Goal: Information Seeking & Learning: Get advice/opinions

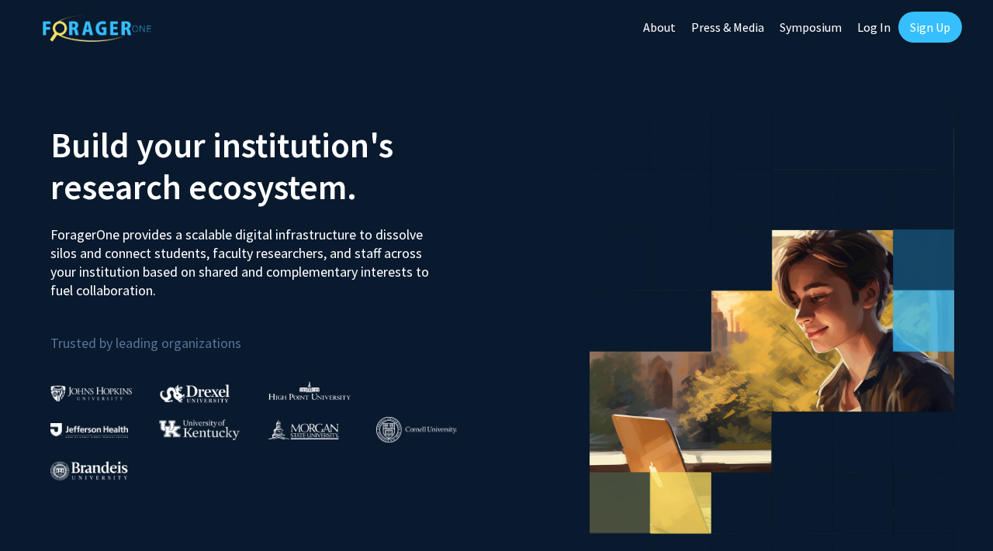
click at [941, 20] on link "Sign Up" at bounding box center [930, 27] width 64 height 31
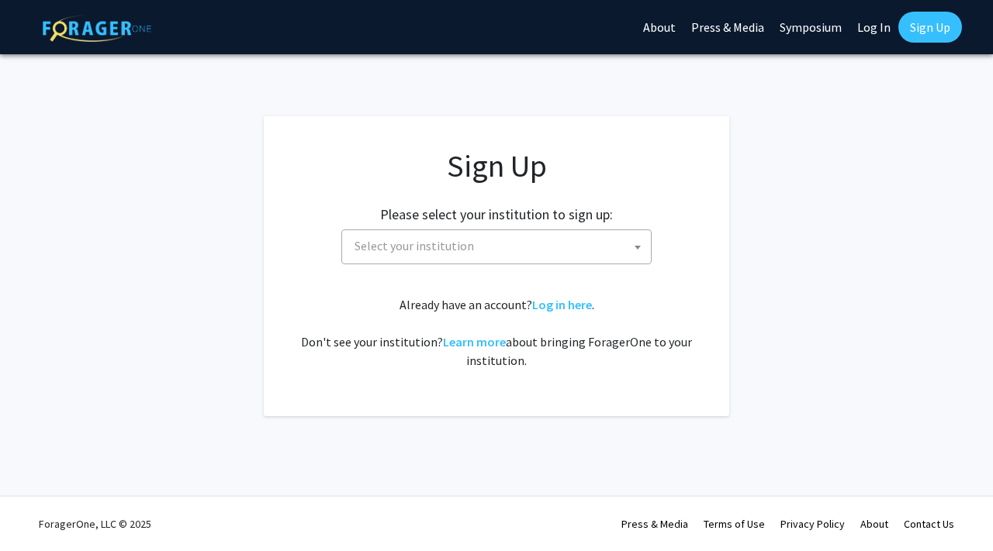
click at [600, 254] on span "Select your institution" at bounding box center [499, 246] width 302 height 32
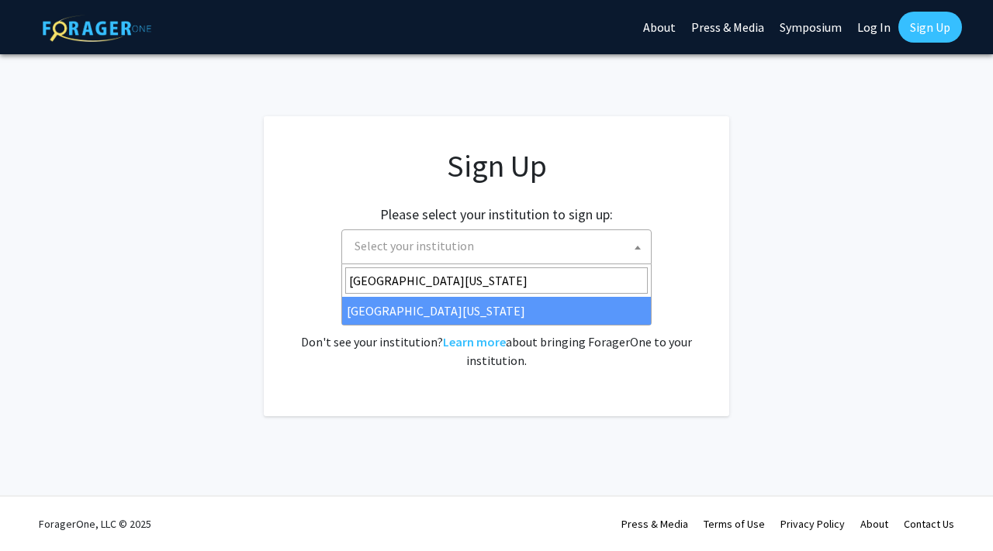
type input "[GEOGRAPHIC_DATA][US_STATE]"
select select "33"
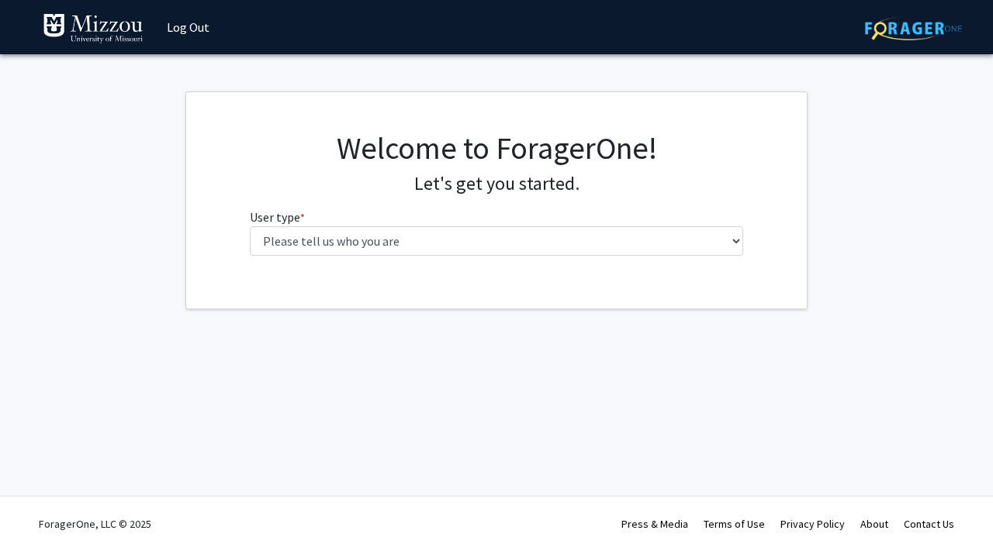
click at [468, 257] on div "Welcome to ForagerOne! Let's get you started. User type * required Please tell …" at bounding box center [496, 198] width 517 height 139
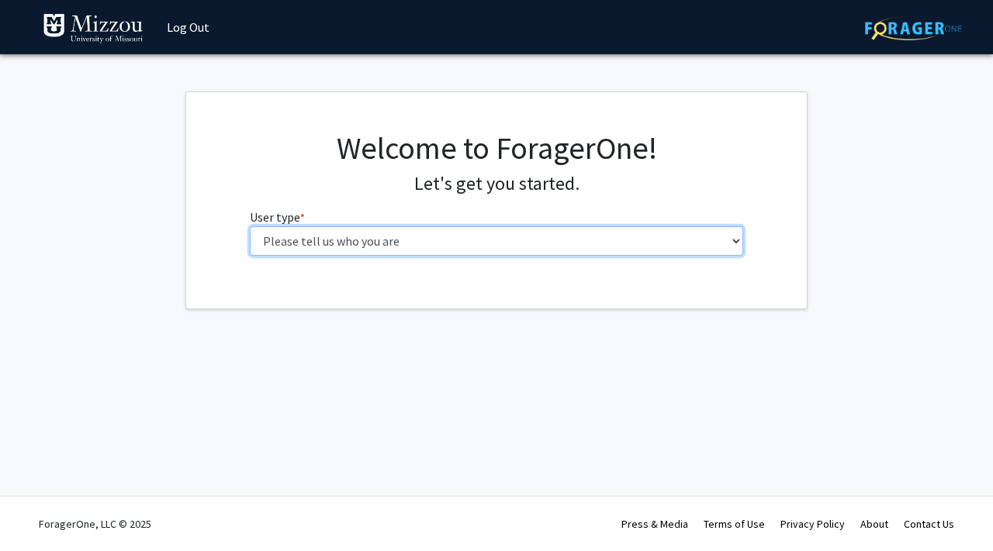
click at [440, 246] on select "Please tell us who you are Undergraduate Student Master's Student Doctoral Cand…" at bounding box center [497, 240] width 494 height 29
select select "1: undergrad"
click at [250, 226] on select "Please tell us who you are Undergraduate Student Master's Student Doctoral Cand…" at bounding box center [497, 240] width 494 height 29
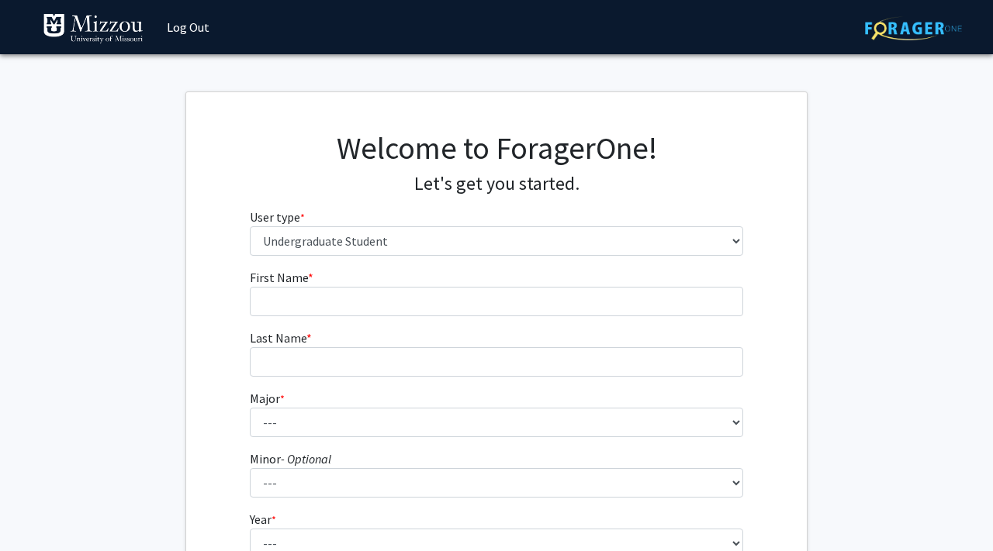
click at [460, 318] on form "First Name * required Last Name * required Major * required --- Agribusiness Ma…" at bounding box center [497, 457] width 494 height 378
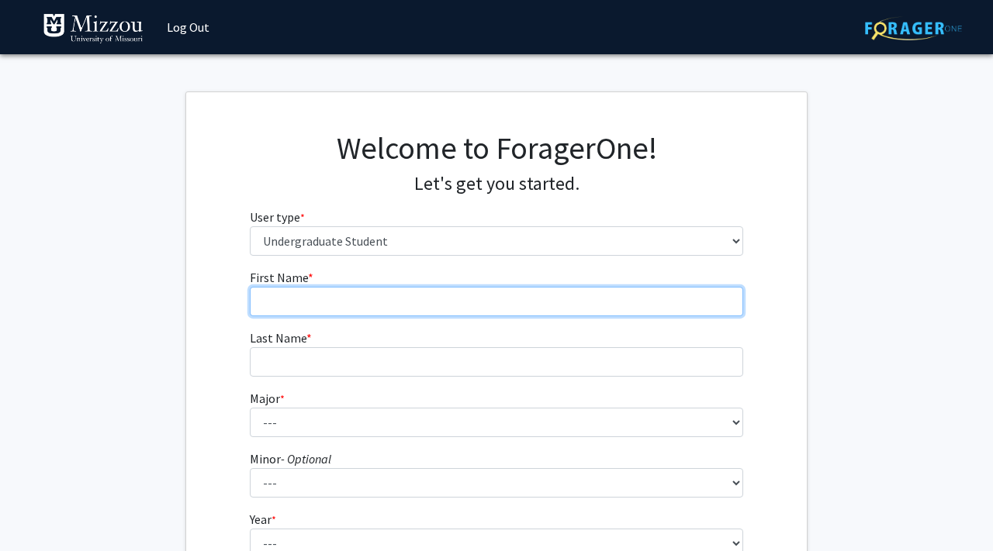
click at [430, 309] on input "First Name * required" at bounding box center [497, 301] width 494 height 29
type input "Zoe"
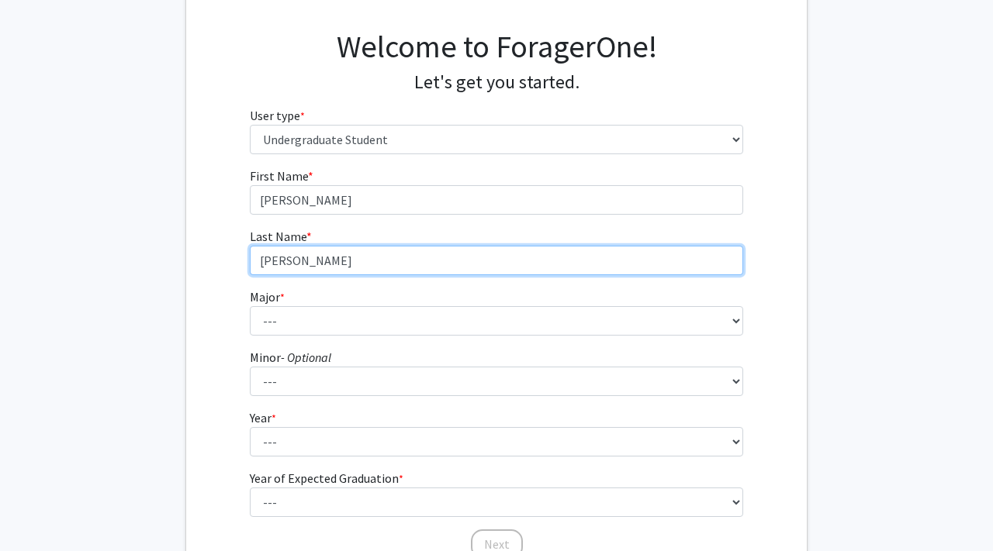
scroll to position [103, 0]
type input "Czupryna"
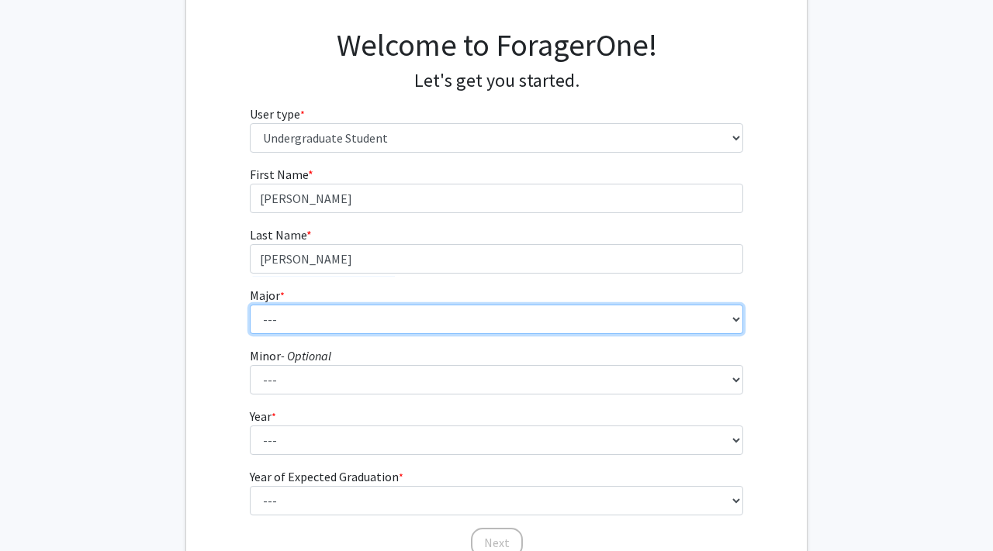
click at [294, 309] on select "--- Agribusiness Management Agricultural Education Agricultural Education: Comm…" at bounding box center [497, 319] width 494 height 29
click at [326, 310] on select "--- Agribusiness Management Agricultural Education Agricultural Education: Comm…" at bounding box center [497, 319] width 494 height 29
click at [466, 319] on select "--- Agribusiness Management Agricultural Education Agricultural Education: Comm…" at bounding box center [497, 319] width 494 height 29
select select "17: 2505"
click at [250, 305] on select "--- Agribusiness Management Agricultural Education Agricultural Education: Comm…" at bounding box center [497, 319] width 494 height 29
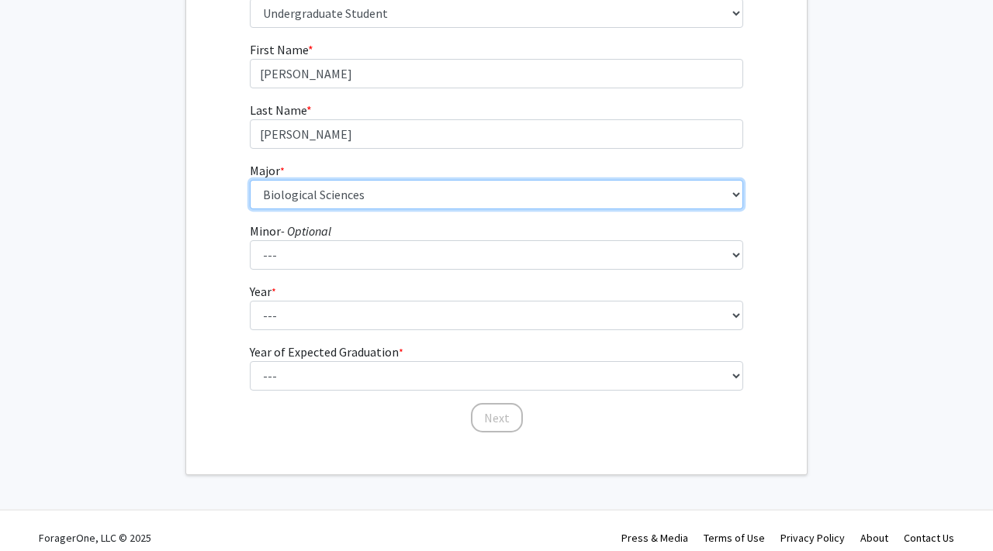
scroll to position [242, 0]
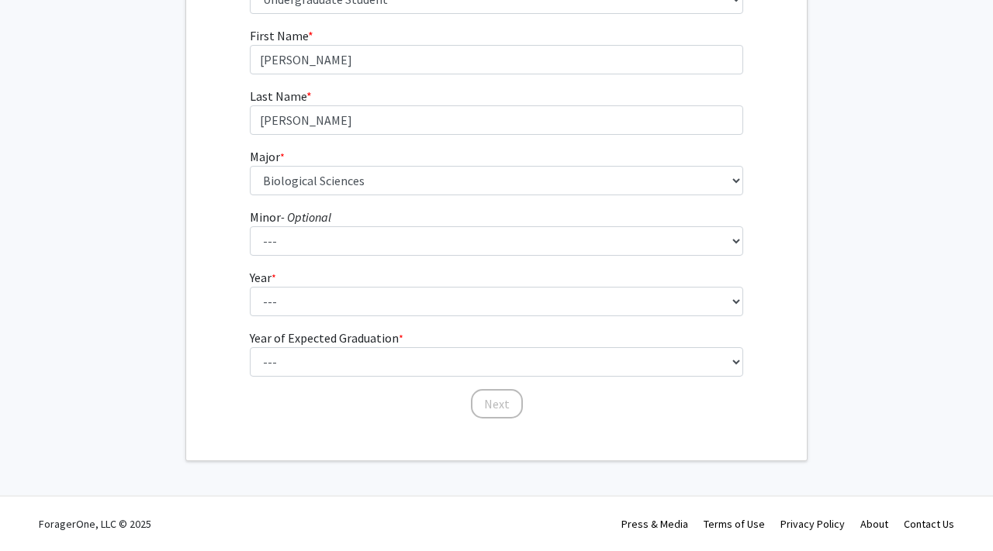
click at [325, 214] on icon "- Optional" at bounding box center [306, 217] width 50 height 16
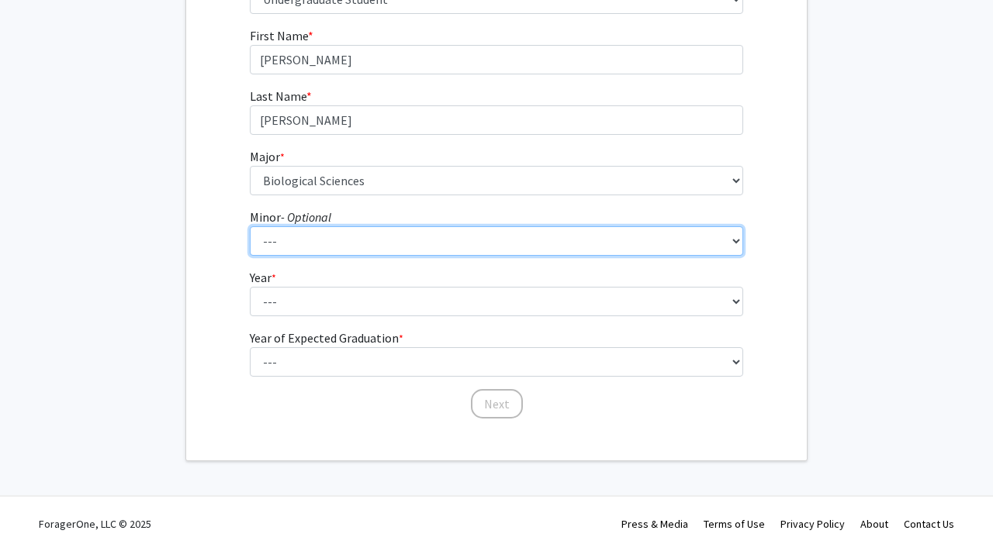
click at [325, 226] on select "--- Accountancy Aerospace Engineering Aerospace Studies Agribusiness Management…" at bounding box center [497, 240] width 494 height 29
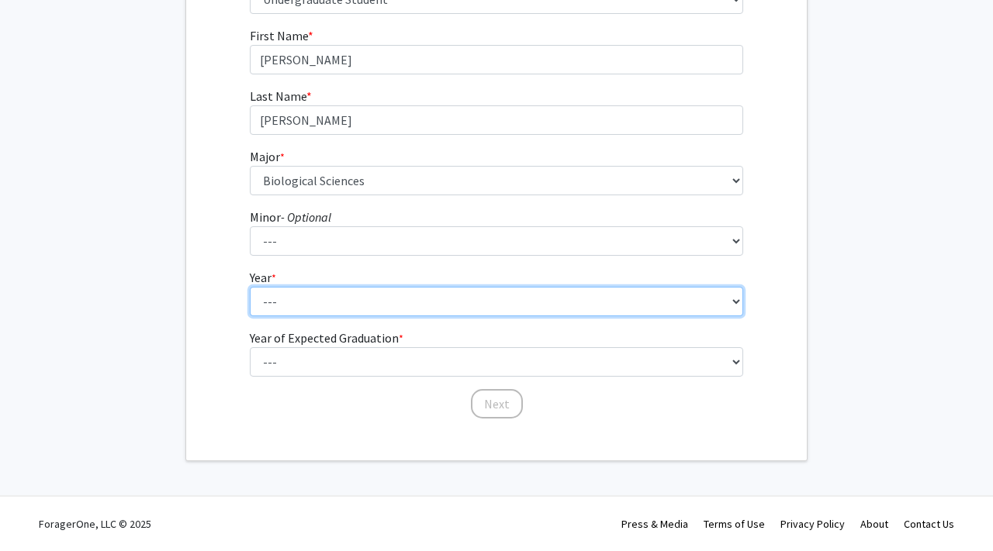
click at [392, 292] on select "--- First-year Sophomore Junior Senior Postbaccalaureate Certificate" at bounding box center [497, 301] width 494 height 29
select select "2: sophomore"
click at [250, 287] on select "--- First-year Sophomore Junior Senior Postbaccalaureate Certificate" at bounding box center [497, 301] width 494 height 29
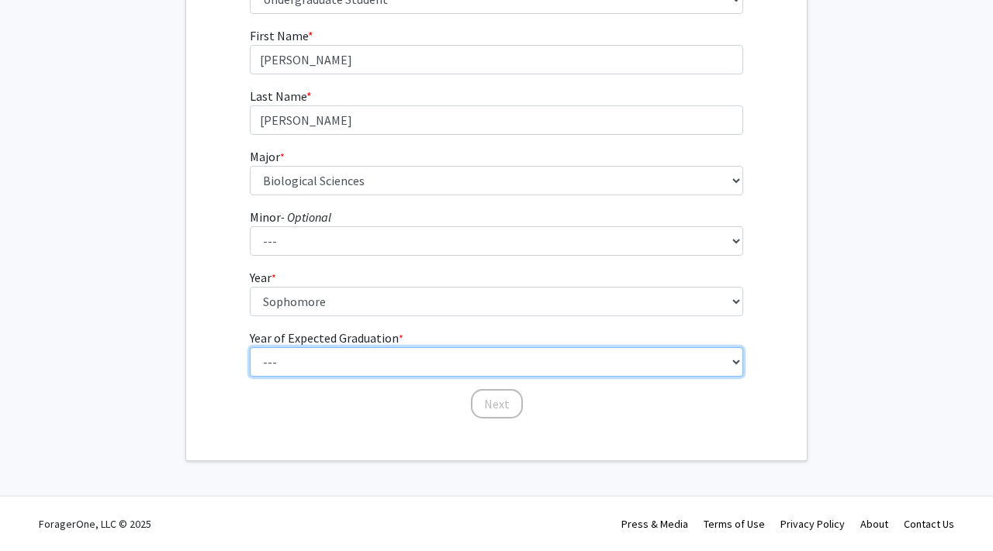
click at [380, 352] on select "--- 2025 2026 2027 2028 2029 2030 2031 2032 2033 2034" at bounding box center [497, 361] width 494 height 29
select select "3: 2027"
click at [250, 347] on select "--- 2025 2026 2027 2028 2029 2030 2031 2032 2033 2034" at bounding box center [497, 361] width 494 height 29
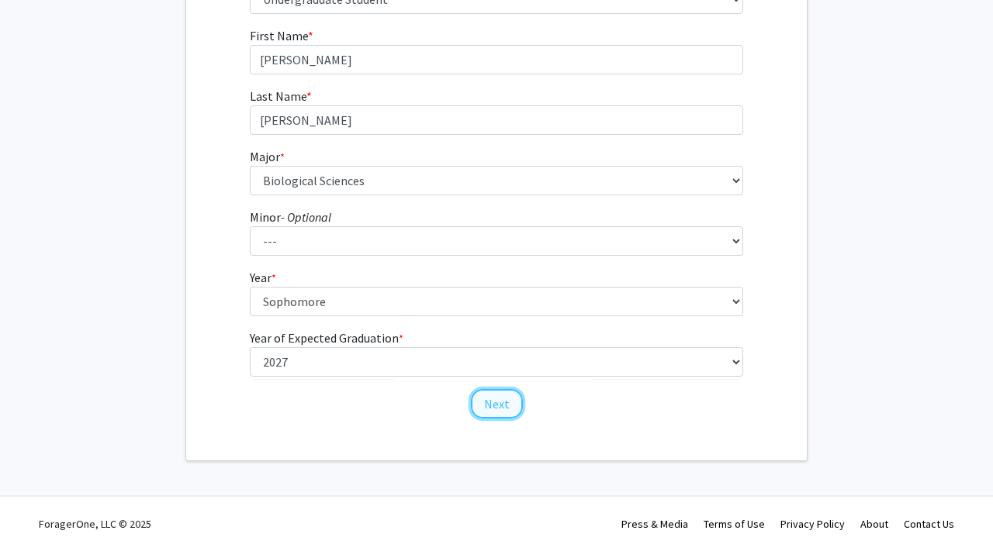
click at [502, 406] on button "Next" at bounding box center [497, 403] width 52 height 29
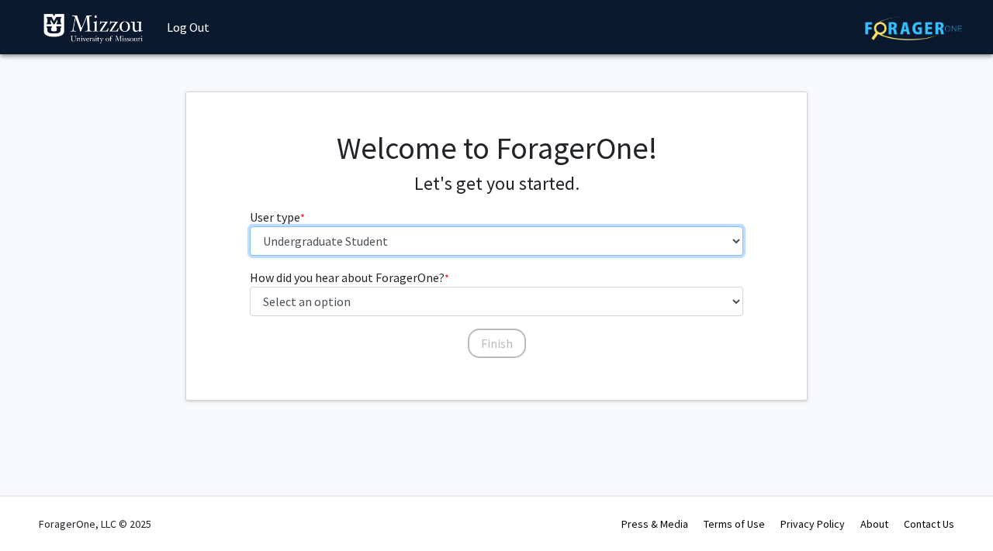
click at [325, 247] on select "Please tell us who you are Undergraduate Student Master's Student Doctoral Cand…" at bounding box center [497, 240] width 494 height 29
click at [250, 226] on select "Please tell us who you are Undergraduate Student Master's Student Doctoral Cand…" at bounding box center [497, 240] width 494 height 29
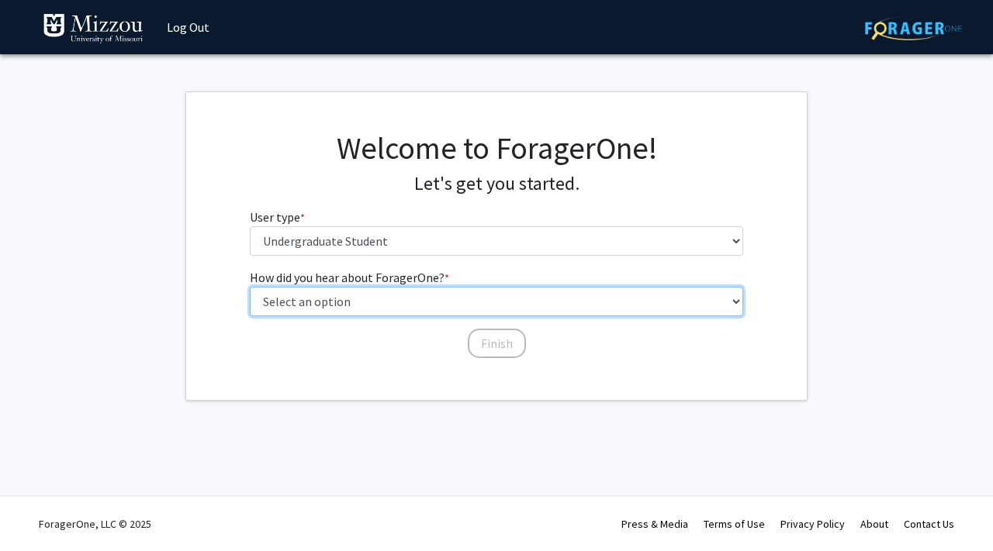
click at [348, 288] on select "Select an option Peer/student recommendation Faculty/staff recommendation Unive…" at bounding box center [497, 301] width 494 height 29
select select "2: faculty_recommendation"
click at [250, 287] on select "Select an option Peer/student recommendation Faculty/staff recommendation Unive…" at bounding box center [497, 301] width 494 height 29
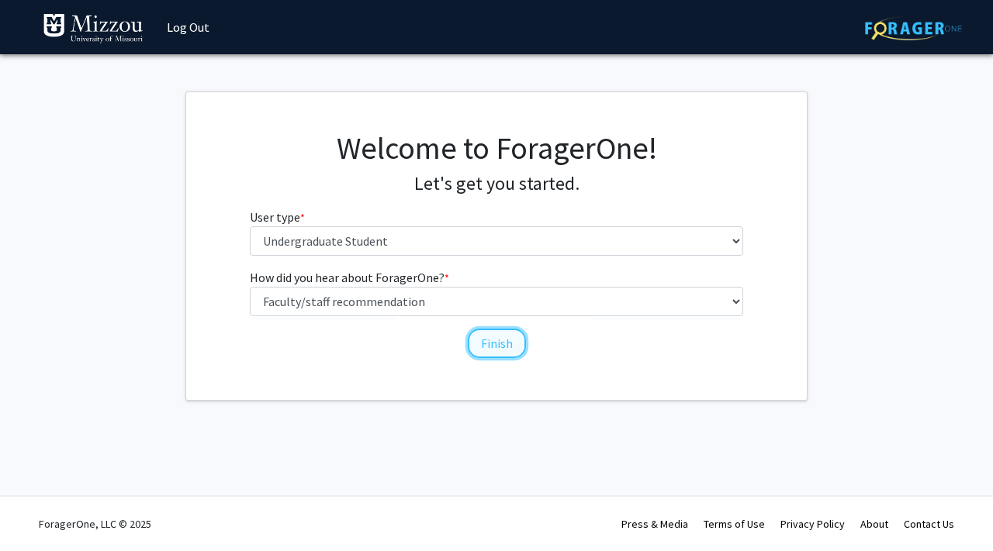
click at [500, 348] on button "Finish" at bounding box center [497, 343] width 58 height 29
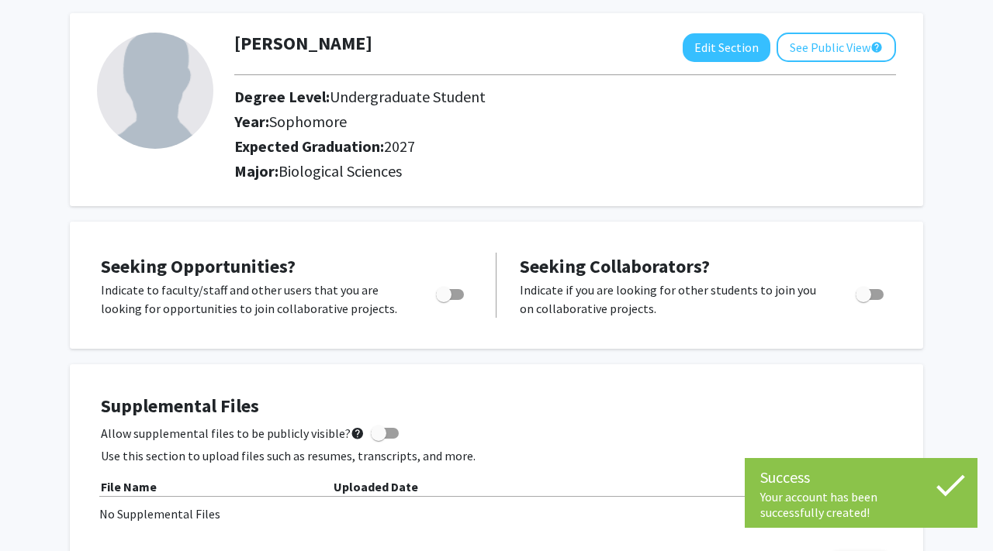
scroll to position [71, 0]
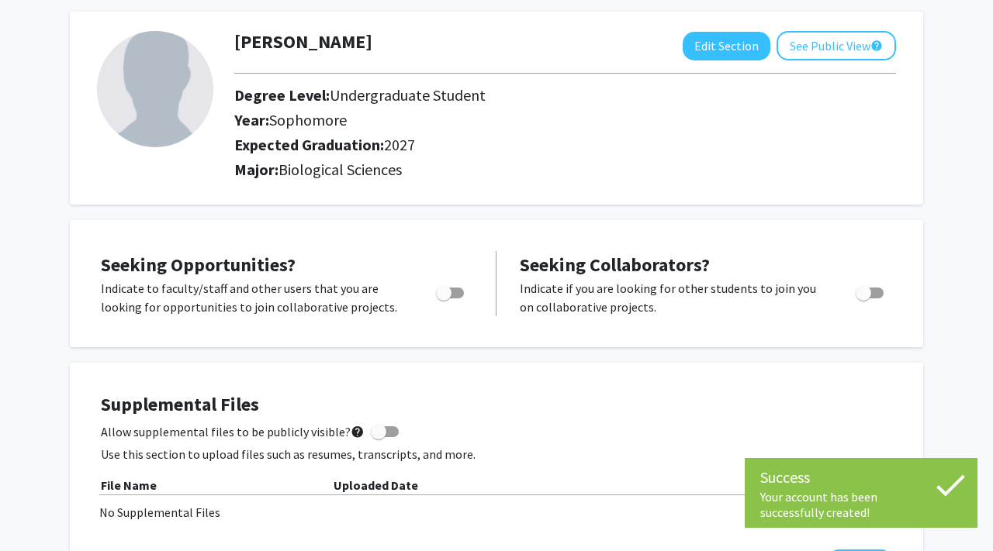
click at [444, 296] on span "Toggle" at bounding box center [444, 293] width 16 height 16
click at [444, 299] on input "Are you actively seeking opportunities?" at bounding box center [443, 299] width 1 height 1
checkbox input "true"
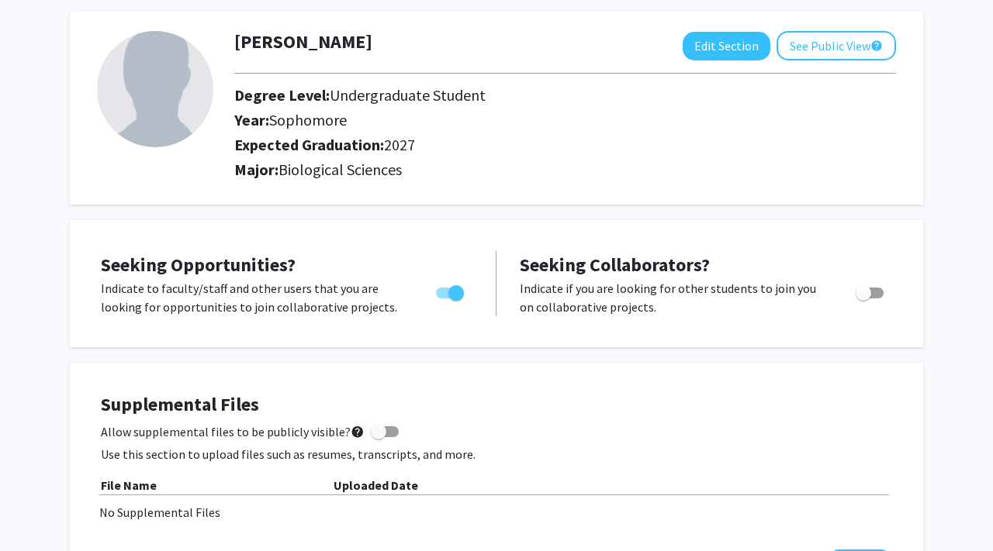
click at [792, 304] on p "Indicate if you are looking for other students to join you on collaborative pro…" at bounding box center [673, 297] width 306 height 37
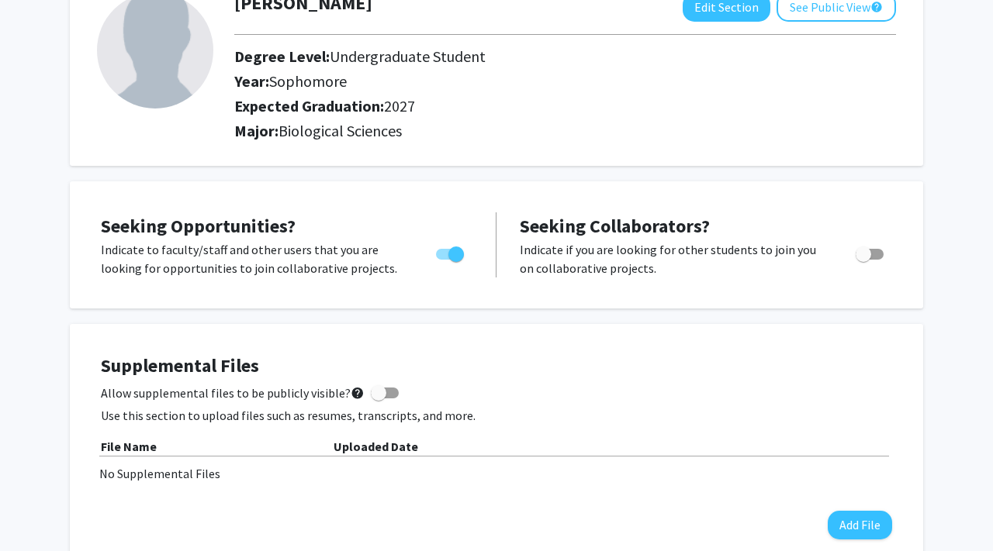
scroll to position [0, 0]
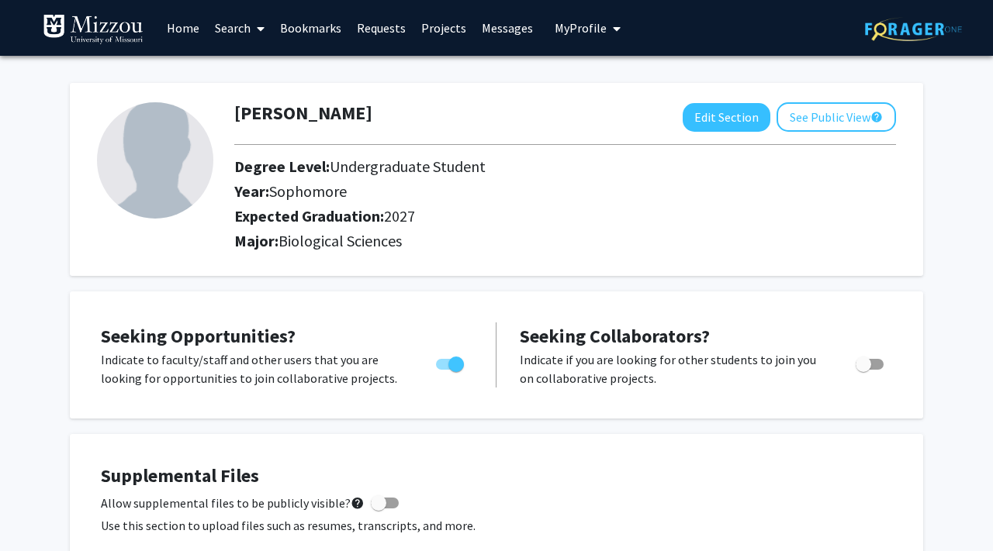
click at [219, 29] on link "Search" at bounding box center [239, 28] width 65 height 54
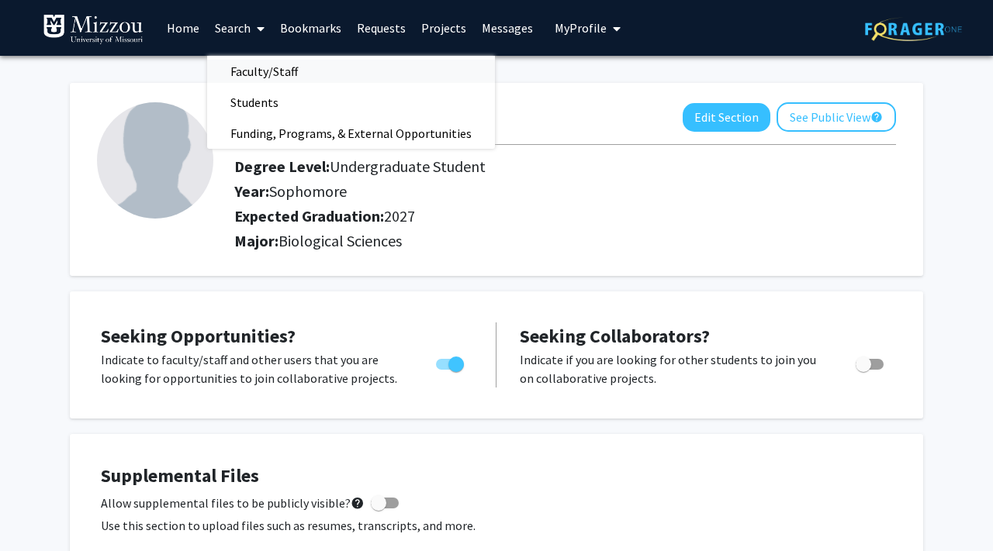
click at [264, 78] on span "Faculty/Staff" at bounding box center [264, 71] width 114 height 31
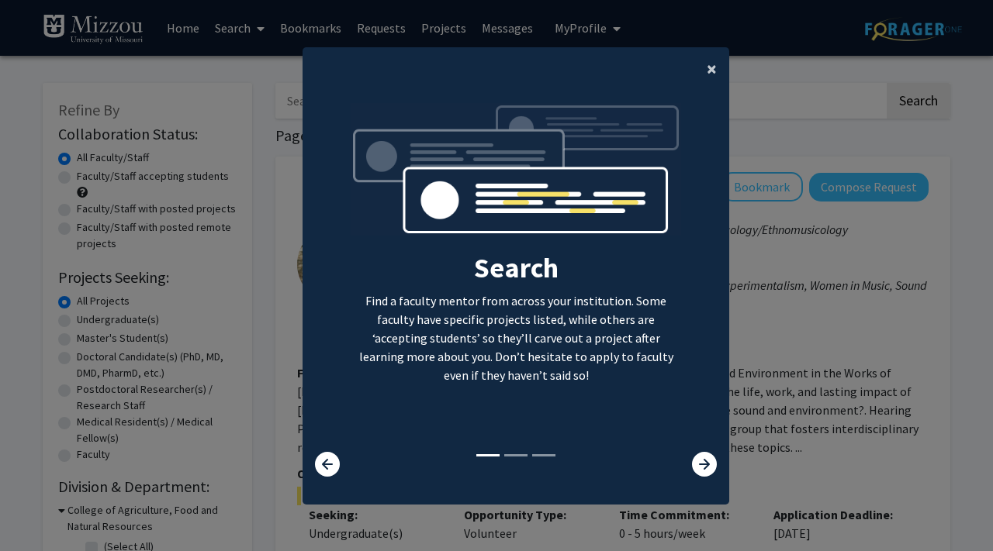
click at [703, 75] on button "×" at bounding box center [711, 68] width 35 height 43
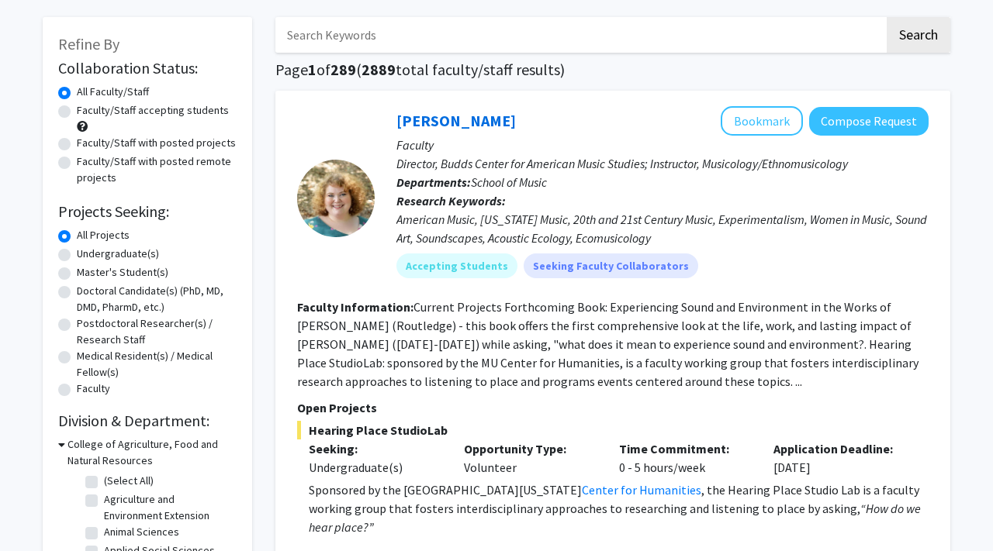
scroll to position [71, 0]
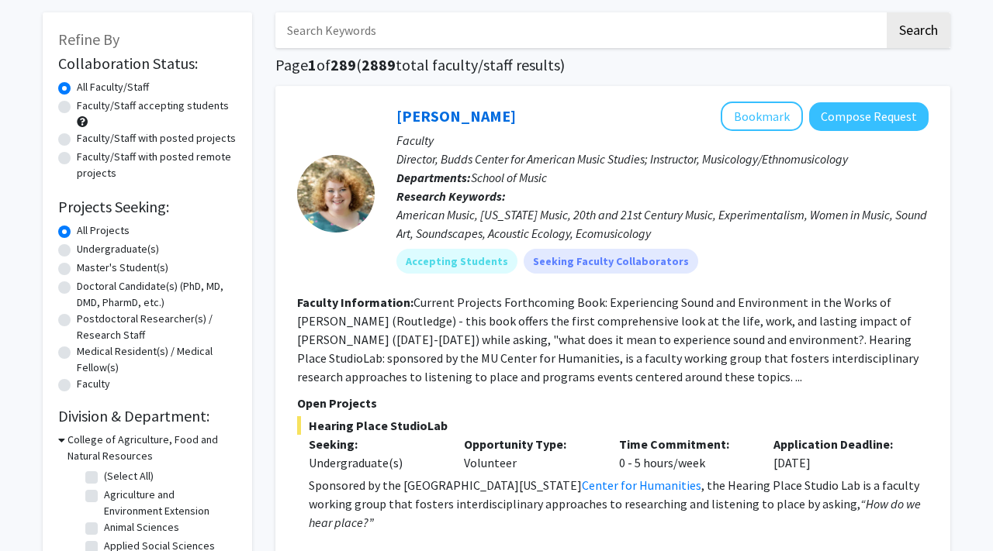
click at [77, 250] on label "Undergraduate(s)" at bounding box center [118, 249] width 82 height 16
click at [77, 250] on input "Undergraduate(s)" at bounding box center [82, 246] width 10 height 10
radio input "true"
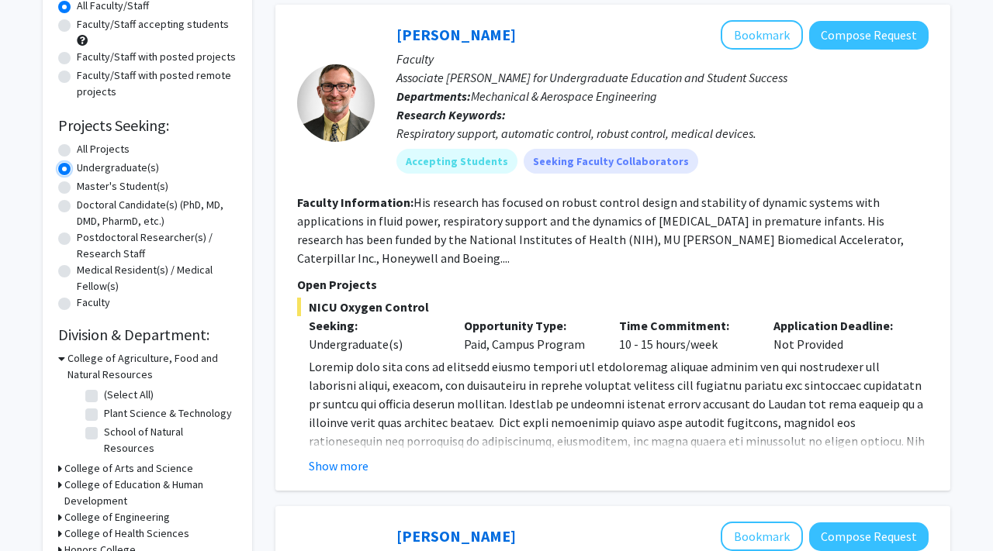
scroll to position [159, 0]
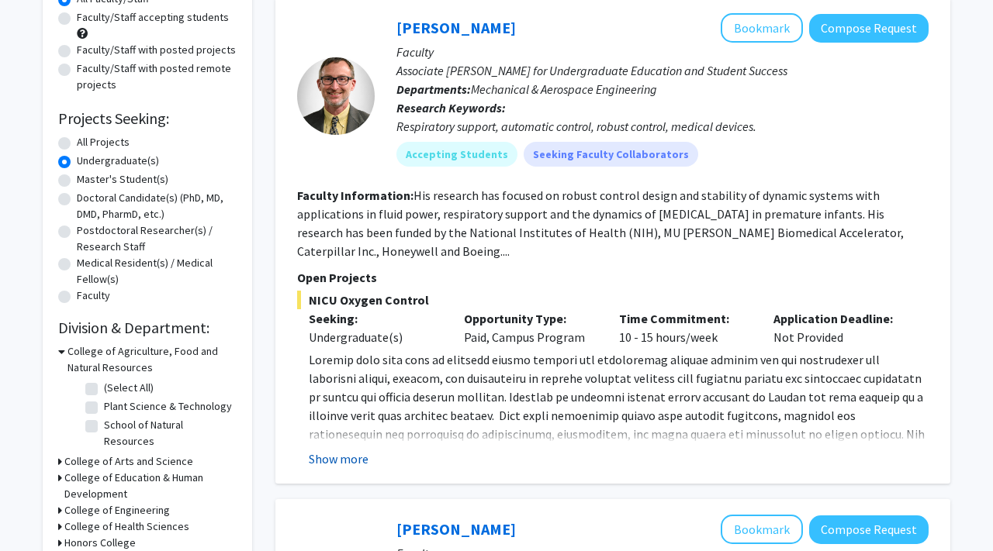
click at [334, 467] on button "Show more" at bounding box center [339, 459] width 60 height 19
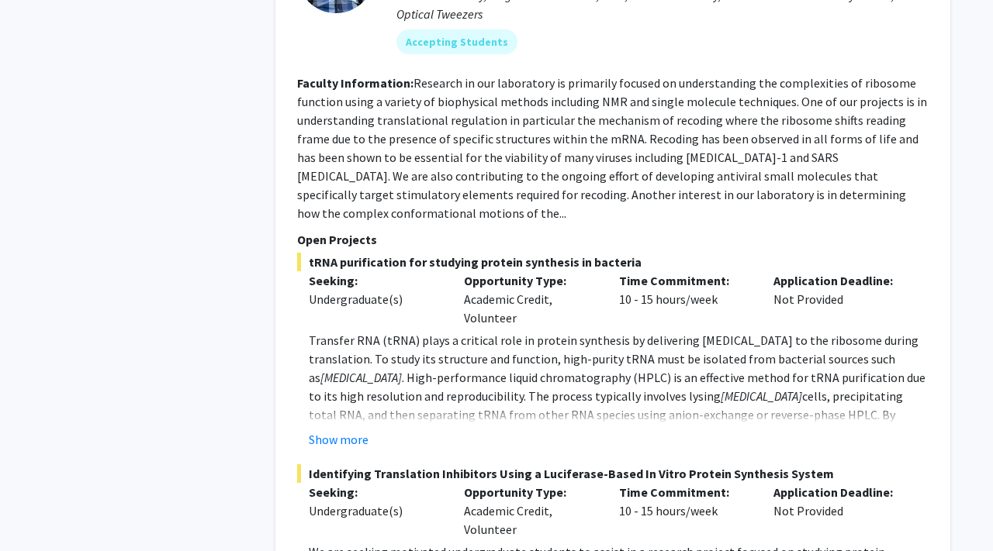
scroll to position [923, 0]
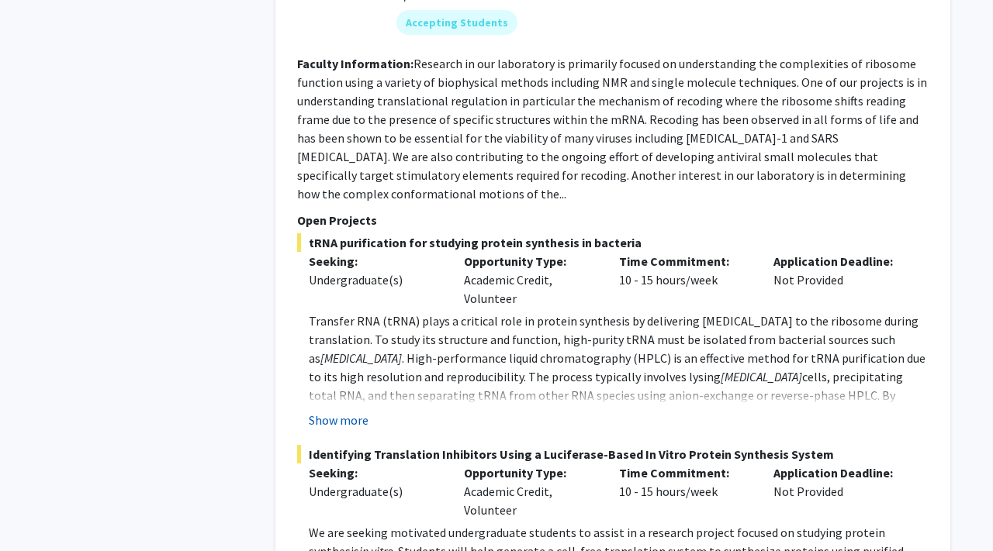
click at [339, 411] on button "Show more" at bounding box center [339, 420] width 60 height 19
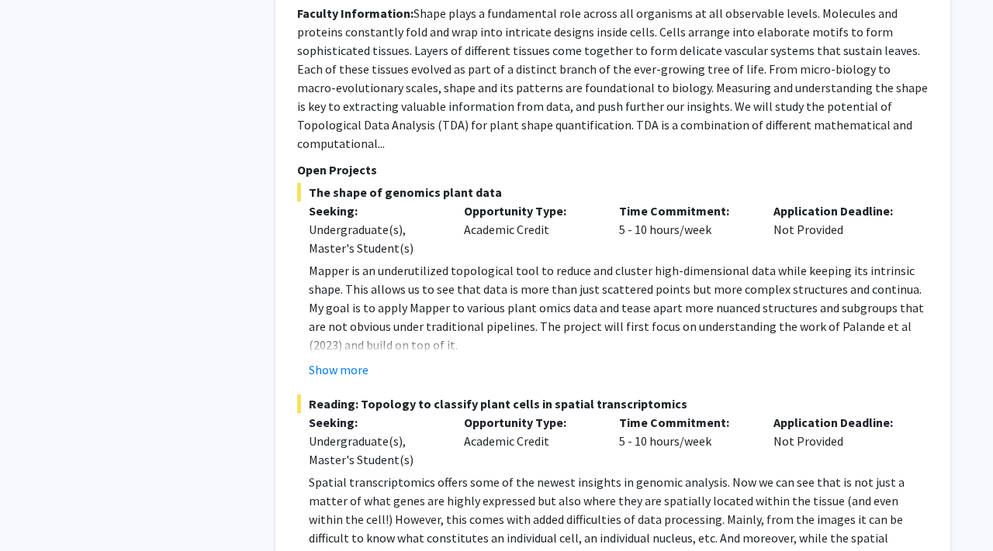
scroll to position [7172, 0]
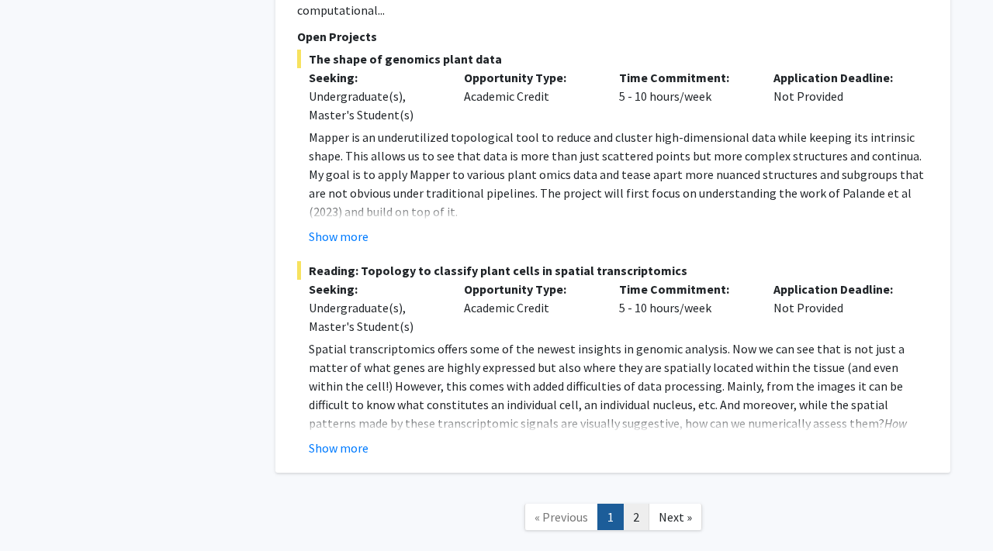
click at [626, 504] on link "2" at bounding box center [636, 517] width 26 height 27
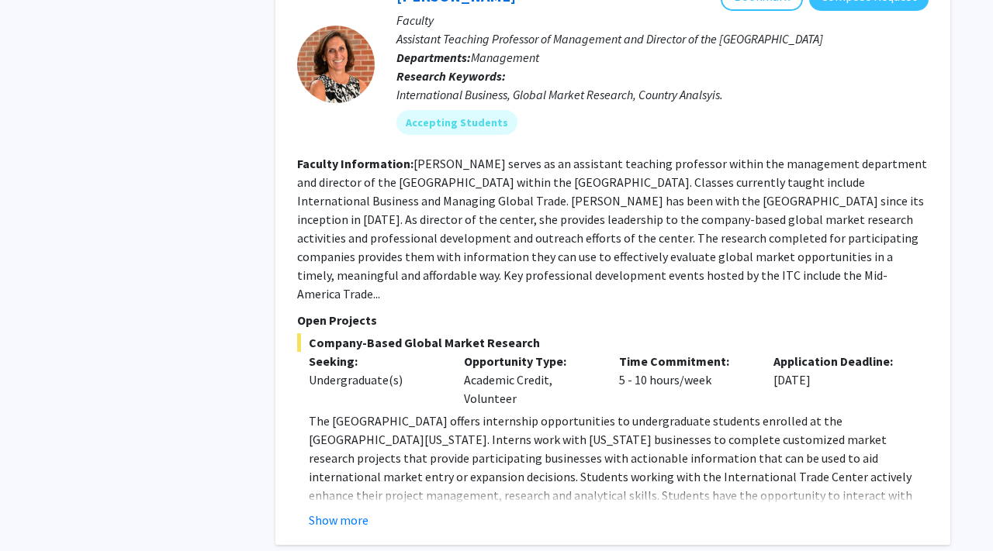
scroll to position [3875, 0]
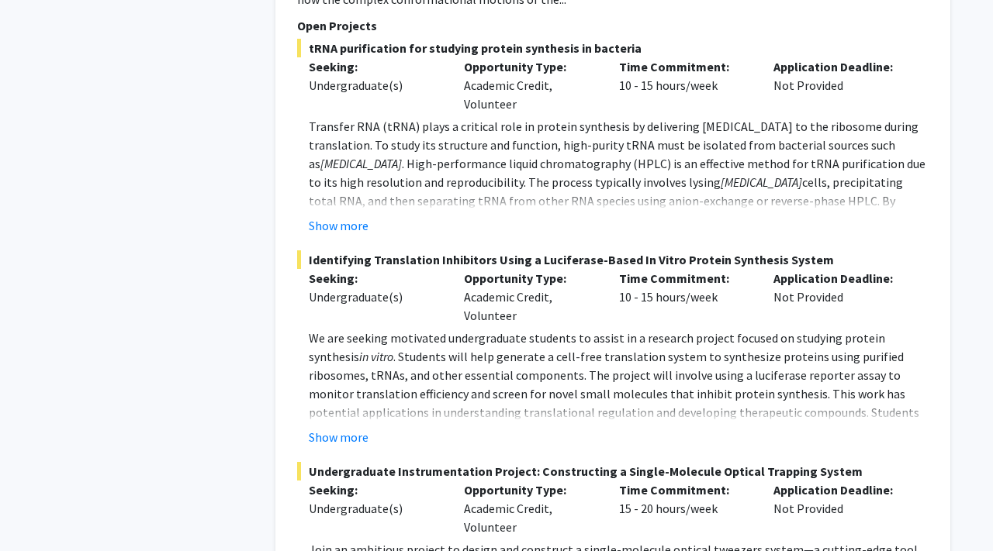
scroll to position [1007, 0]
click at [335, 216] on button "Show more" at bounding box center [339, 225] width 60 height 19
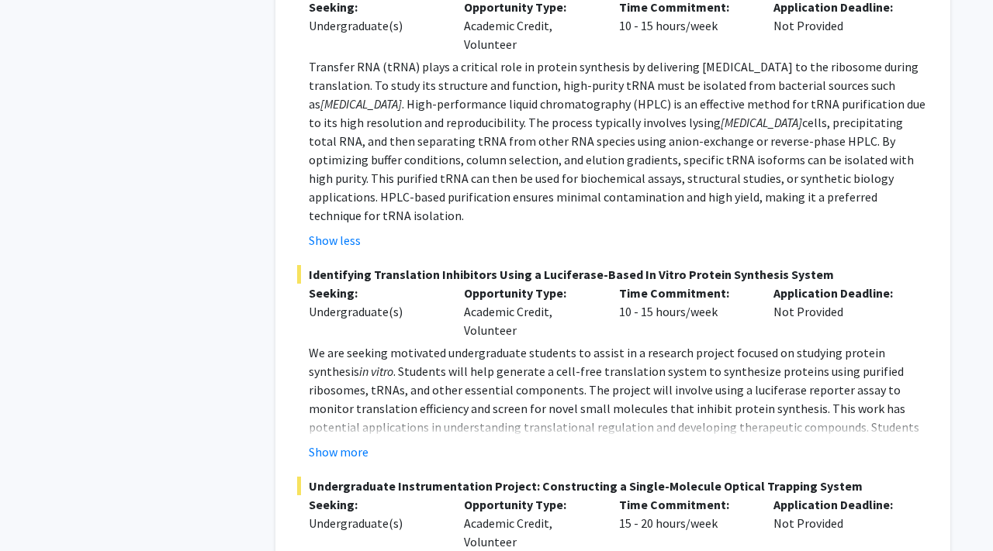
scroll to position [1063, 0]
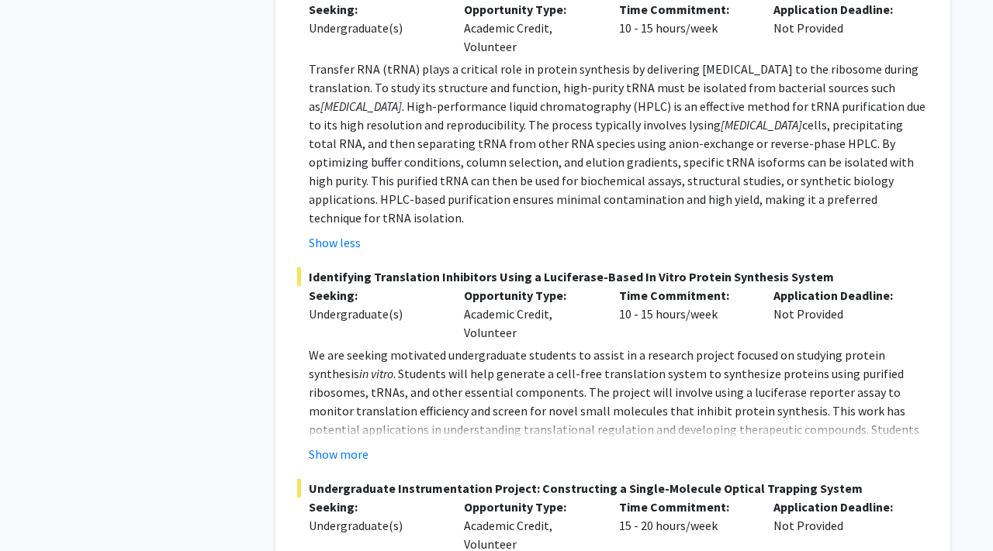
drag, startPoint x: 308, startPoint y: 47, endPoint x: 831, endPoint y: 177, distance: 539.2
click at [831, 177] on fg-read-more "Transfer RNA (tRNA) plays a critical role in protein synthesis by delivering am…" at bounding box center [612, 156] width 631 height 192
copy p "Transfer RNA (tRNA) plays a critical role in protein synthesis by delivering am…"
click at [734, 129] on span "cells, precipitating total RNA, and then separating tRNA from other RNA species…" at bounding box center [611, 171] width 605 height 109
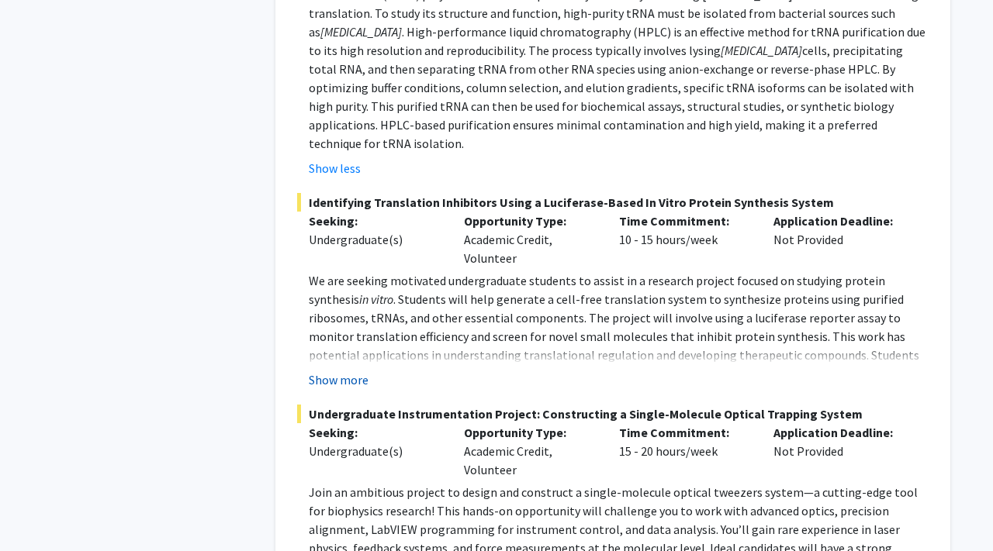
click at [351, 371] on button "Show more" at bounding box center [339, 380] width 60 height 19
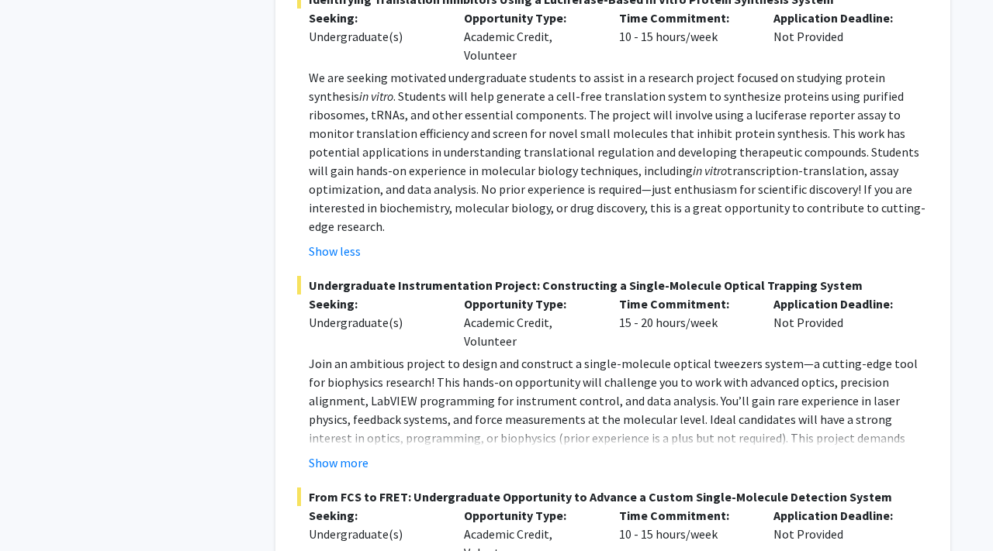
scroll to position [1353, 0]
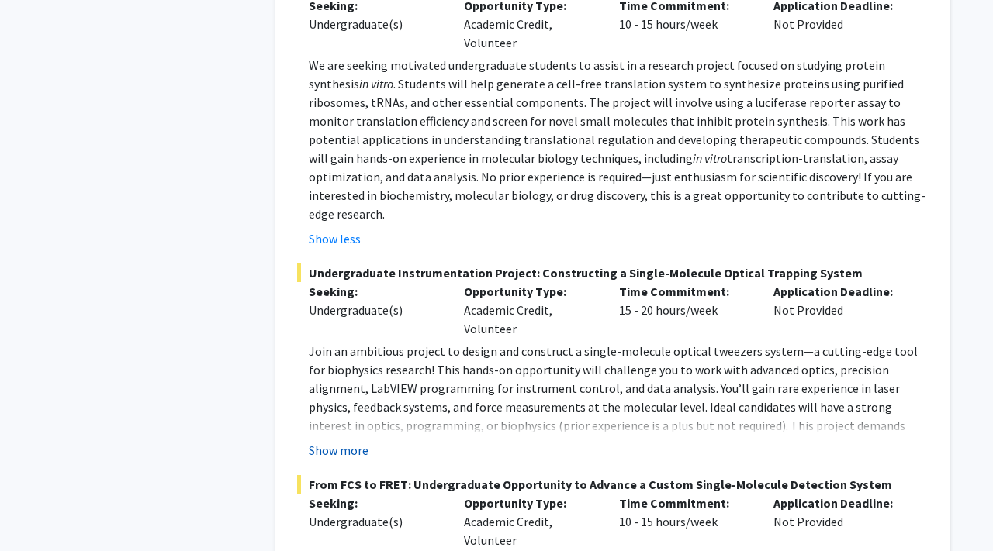
click at [341, 441] on button "Show more" at bounding box center [339, 450] width 60 height 19
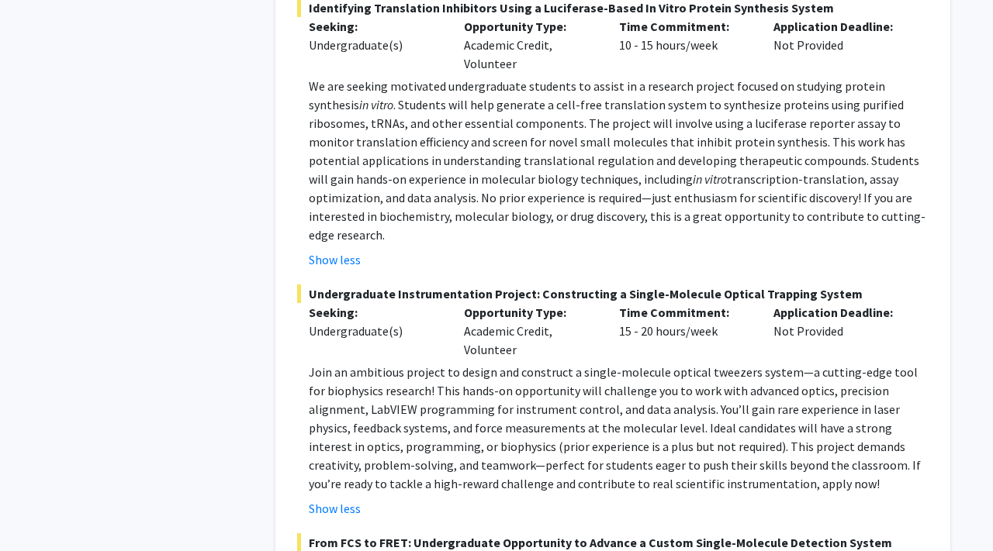
scroll to position [1423, 0]
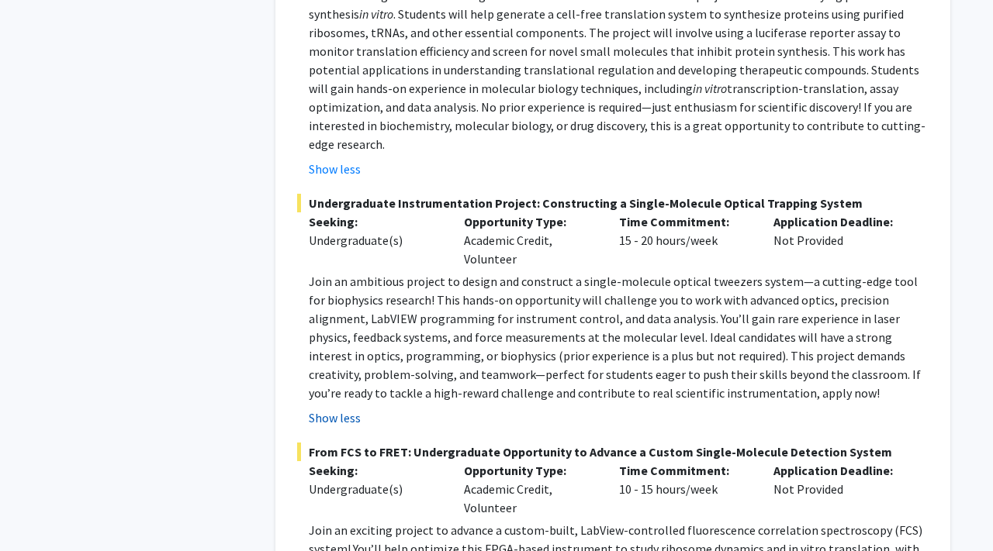
click at [339, 409] on button "Show less" at bounding box center [335, 418] width 52 height 19
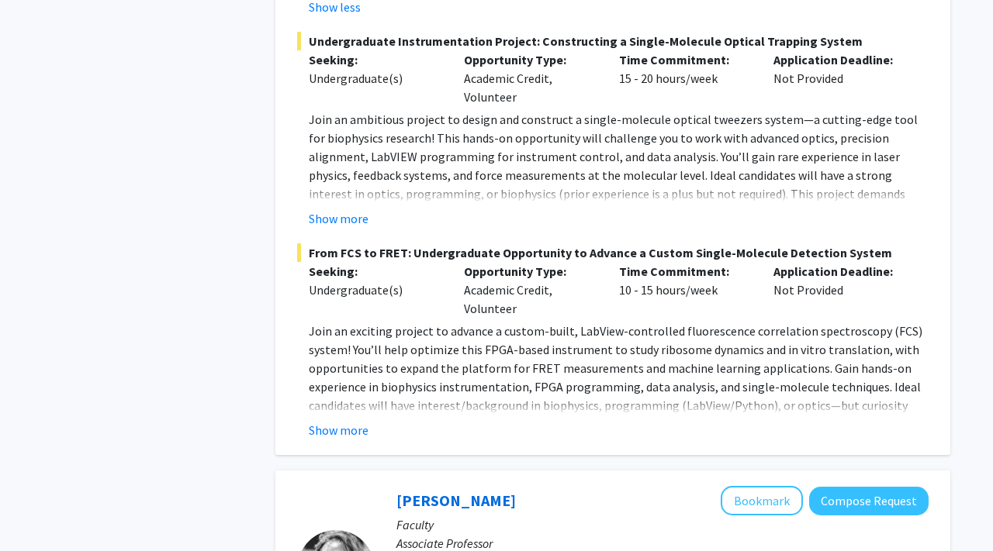
scroll to position [1590, 0]
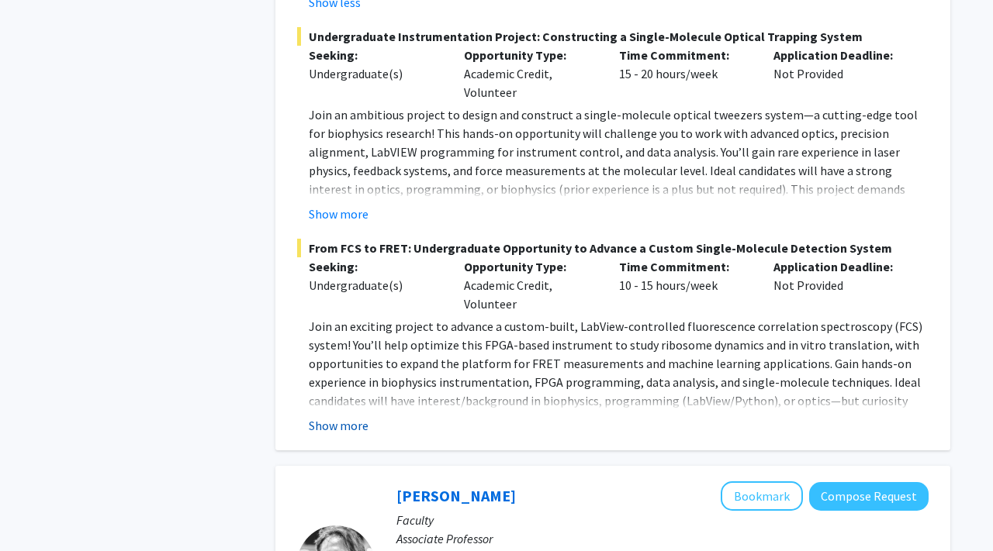
click at [354, 416] on button "Show more" at bounding box center [339, 425] width 60 height 19
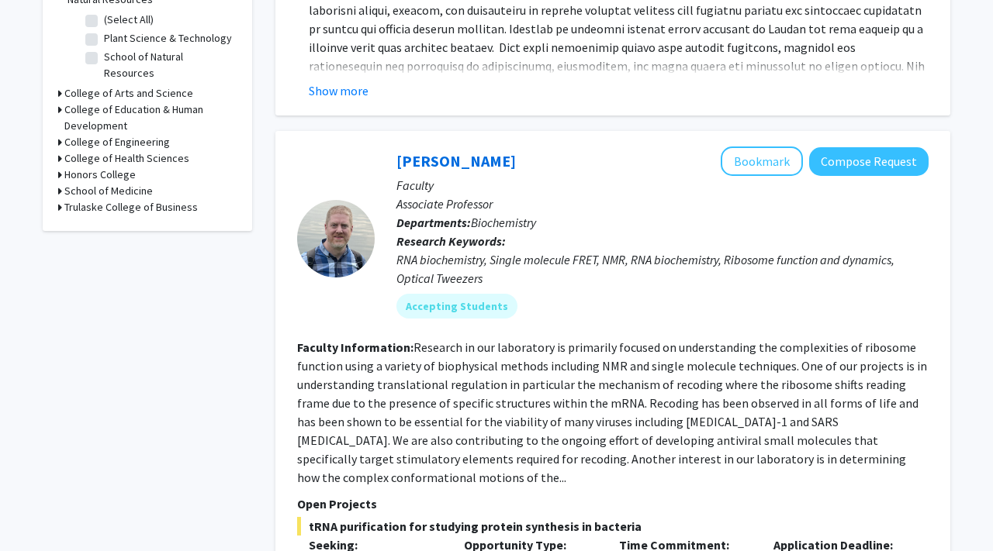
scroll to position [502, 0]
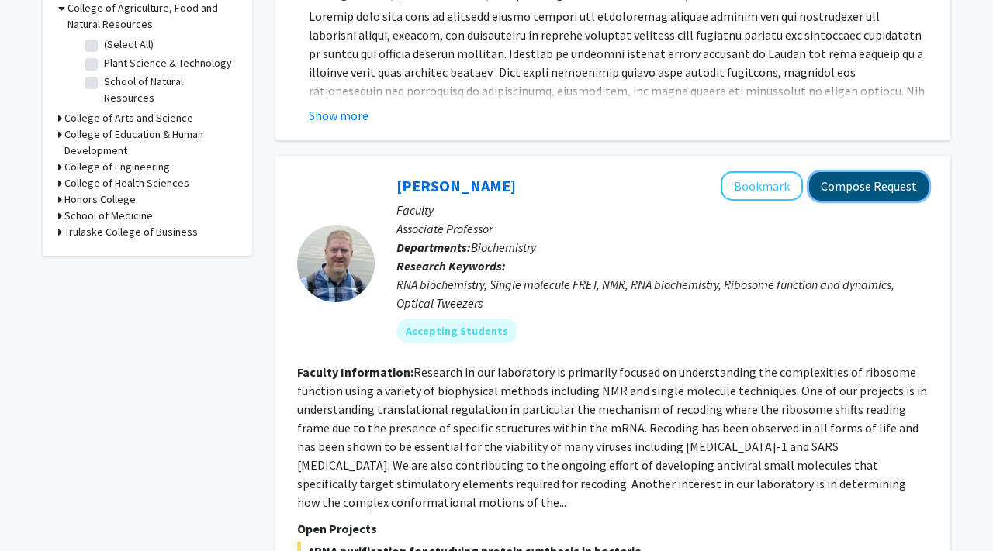
click at [848, 194] on button "Compose Request" at bounding box center [868, 186] width 119 height 29
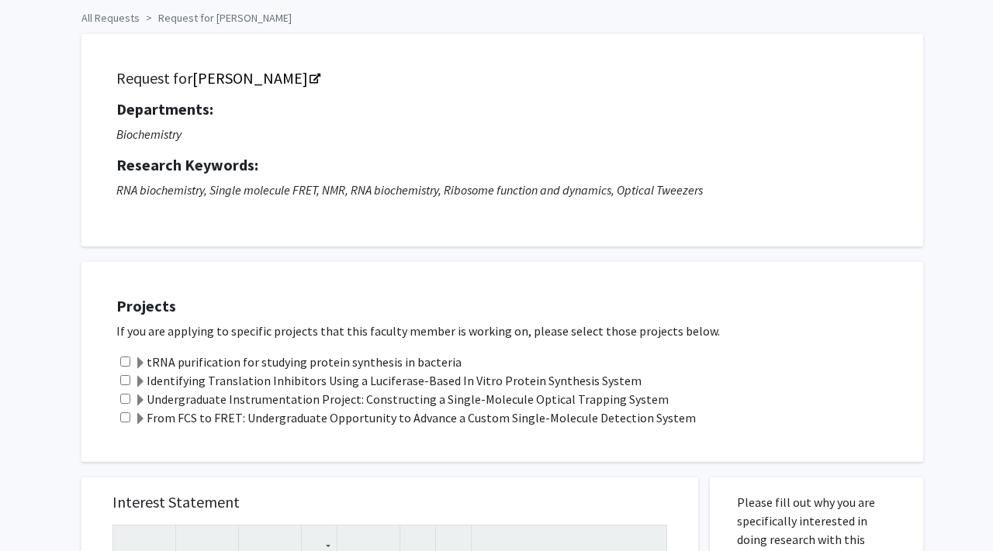
scroll to position [64, 0]
click at [120, 375] on input "checkbox" at bounding box center [125, 380] width 10 height 10
checkbox input "true"
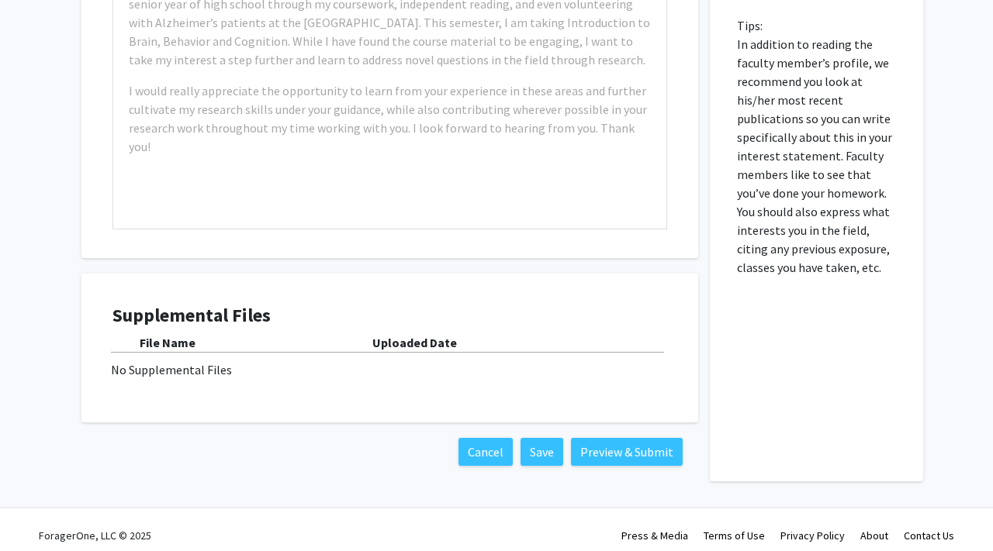
scroll to position [757, 0]
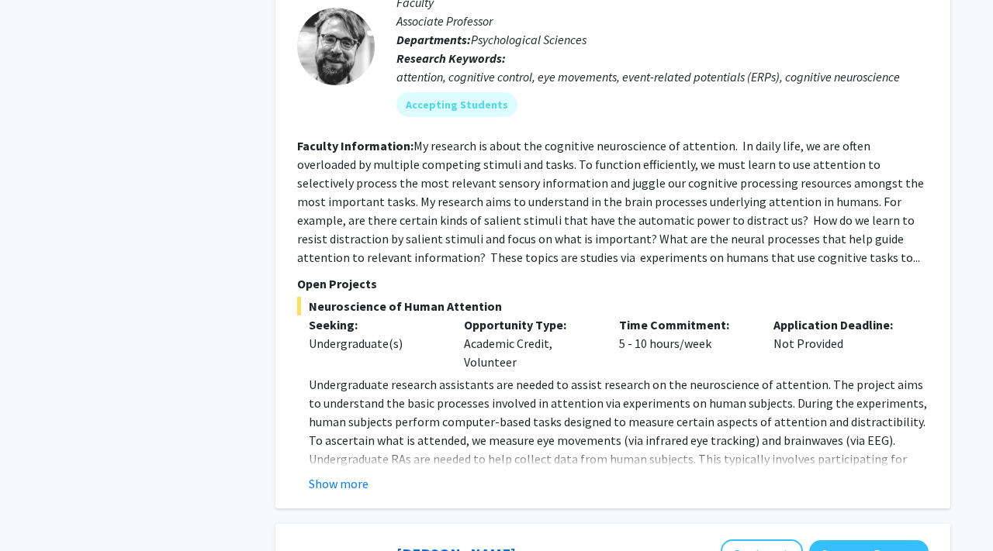
scroll to position [1960, 0]
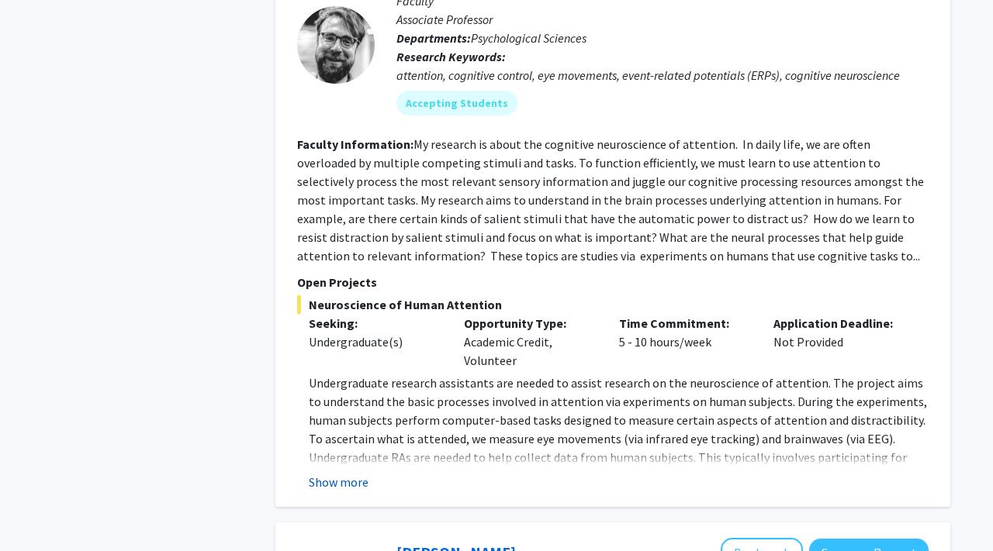
click at [331, 473] on button "Show more" at bounding box center [339, 482] width 60 height 19
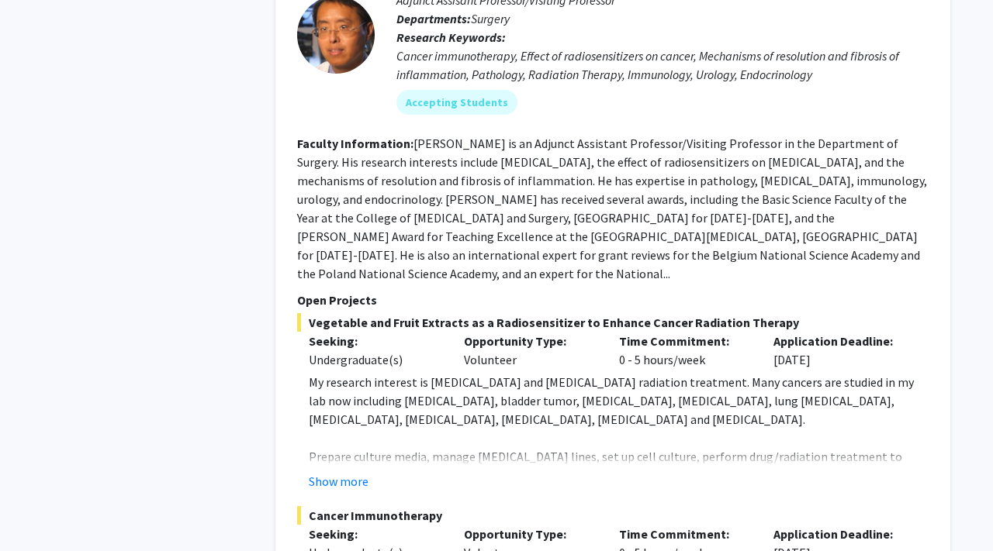
scroll to position [3364, 0]
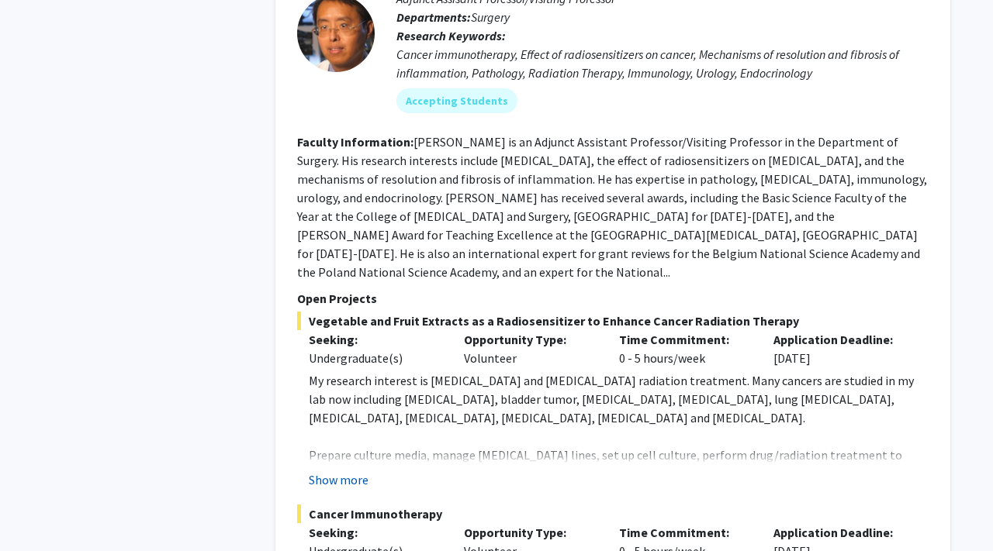
click at [337, 471] on button "Show more" at bounding box center [339, 480] width 60 height 19
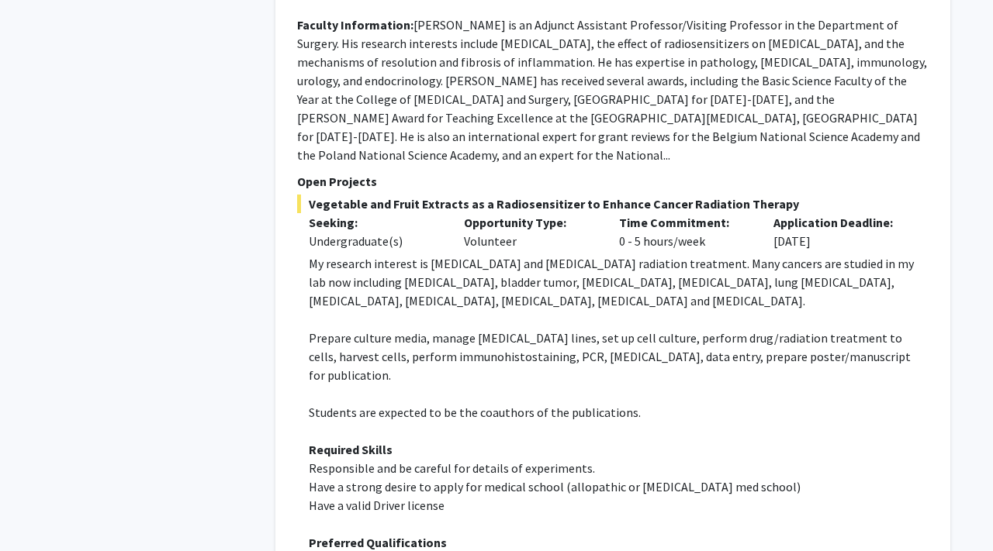
scroll to position [3490, 0]
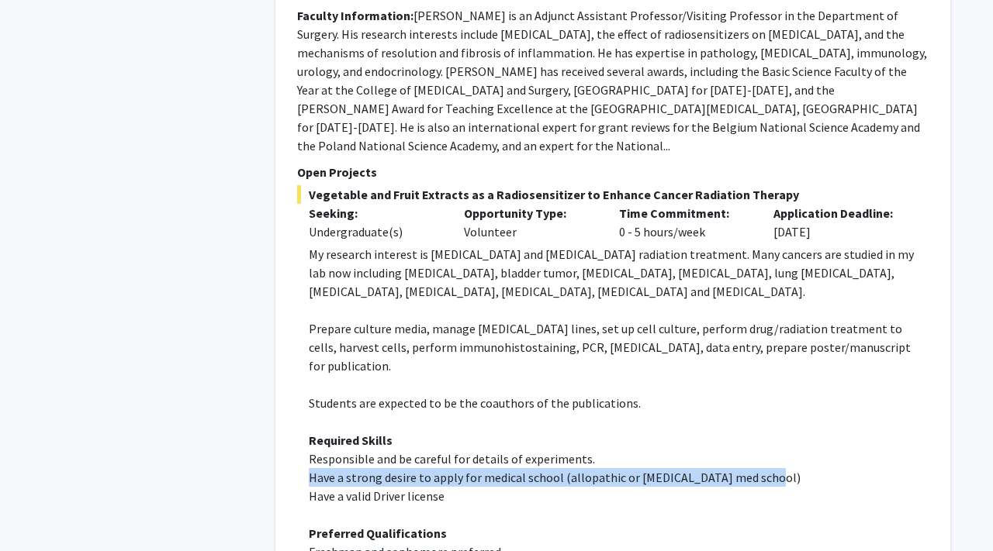
drag, startPoint x: 302, startPoint y: 422, endPoint x: 776, endPoint y: 428, distance: 474.6
click at [776, 428] on fg-read-more "My research interest is cancer immunotherapy and cancer radiation treatment. Ma…" at bounding box center [612, 499] width 631 height 509
click at [764, 468] on p "Have a strong desire to apply for medical school (allopathic or osteopathic med…" at bounding box center [619, 477] width 620 height 19
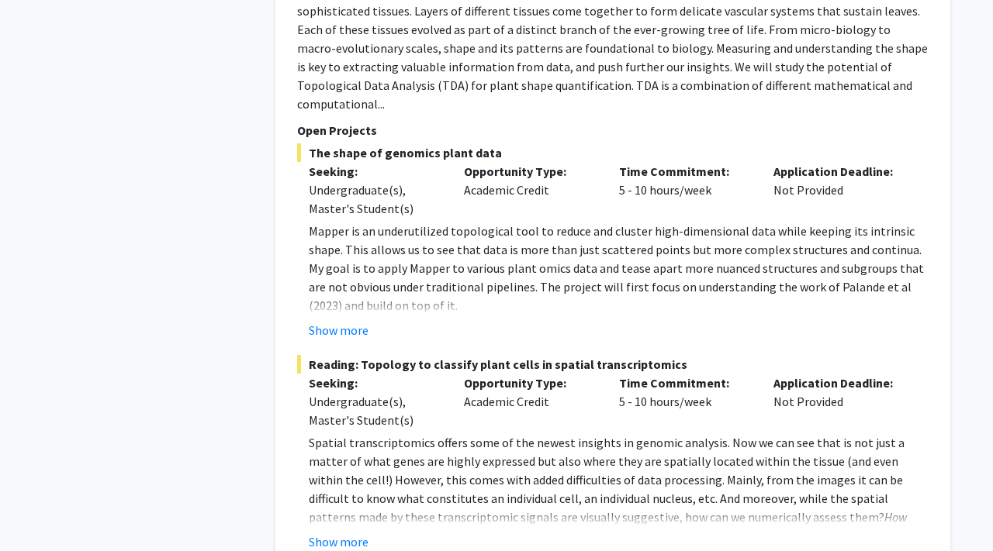
scroll to position [7339, 0]
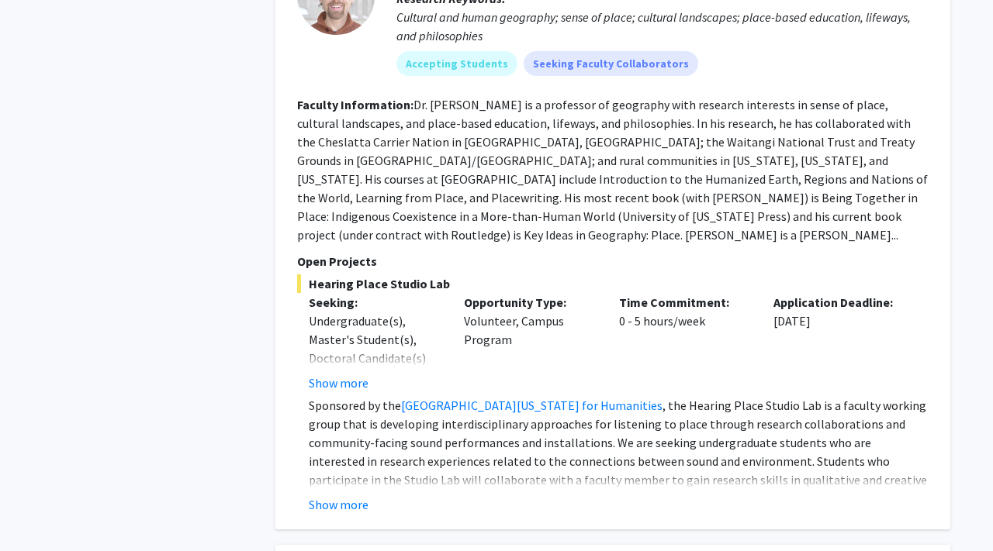
scroll to position [1218, 0]
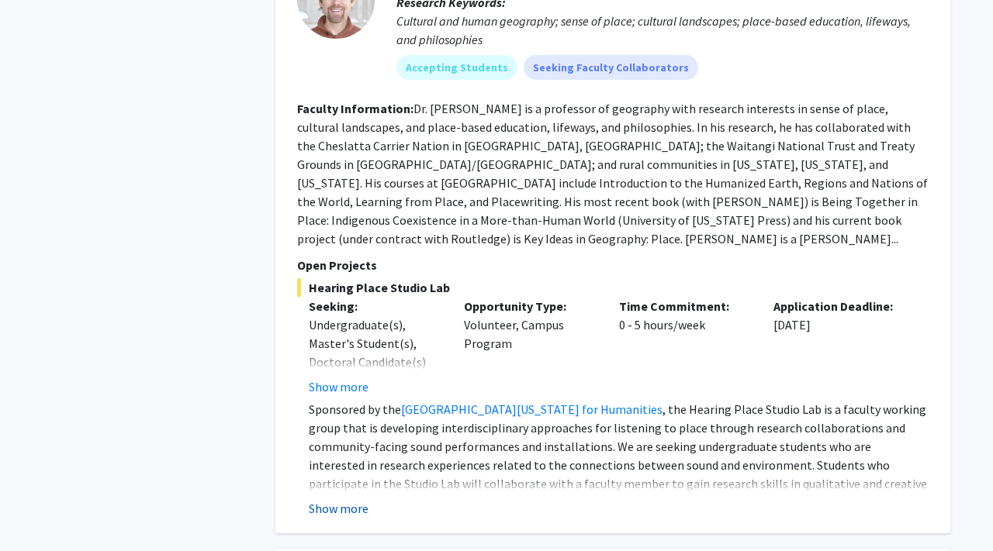
click at [337, 499] on button "Show more" at bounding box center [339, 508] width 60 height 19
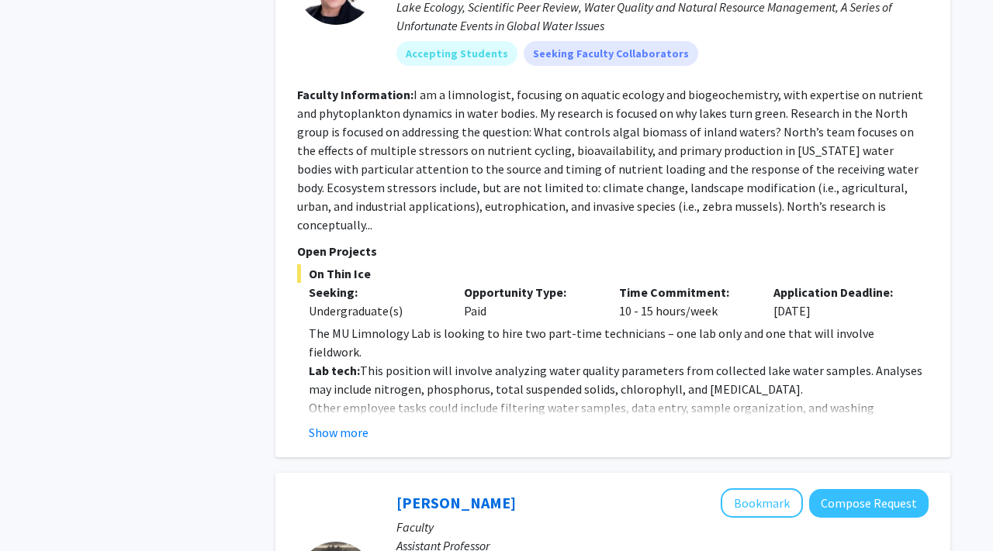
scroll to position [2091, 0]
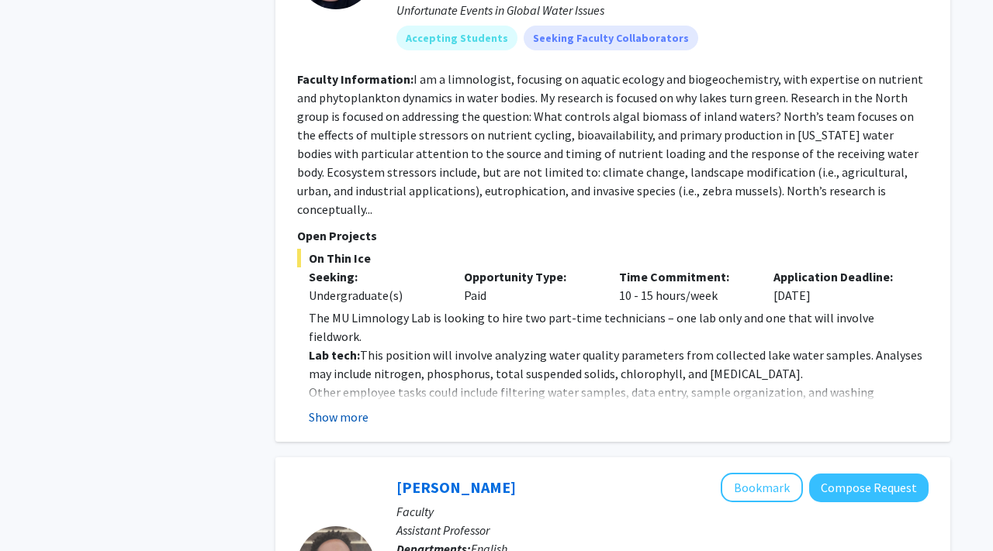
click at [335, 408] on button "Show more" at bounding box center [339, 417] width 60 height 19
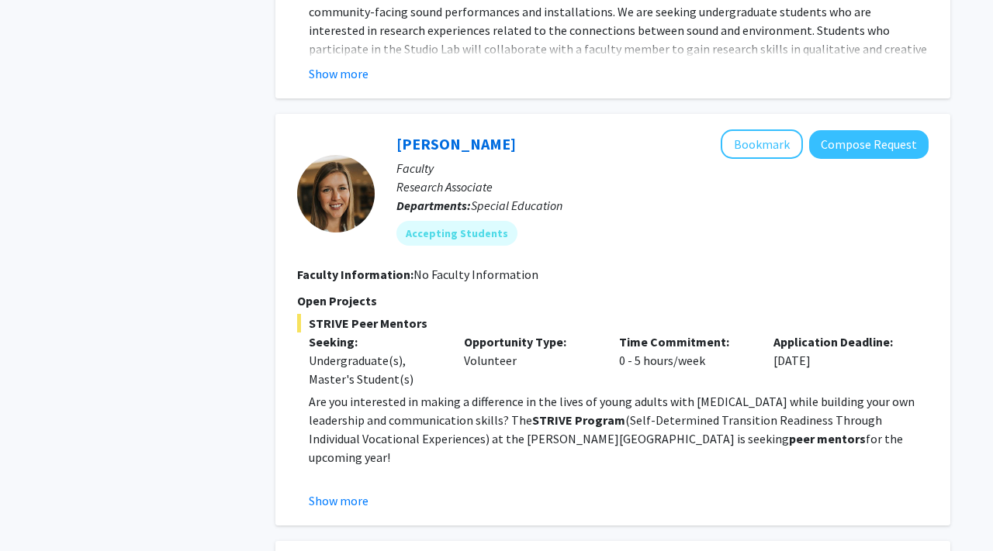
scroll to position [3589, 0]
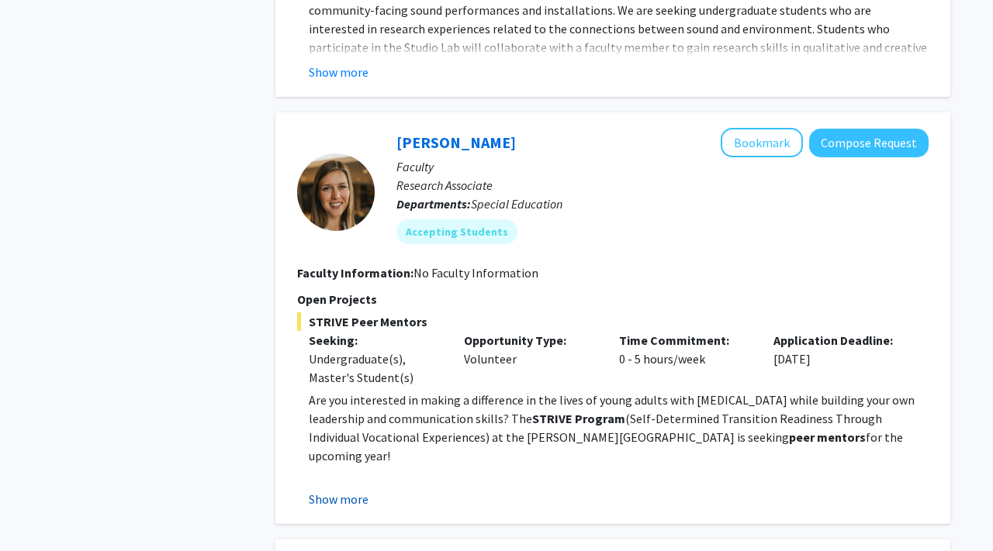
click at [335, 490] on button "Show more" at bounding box center [339, 499] width 60 height 19
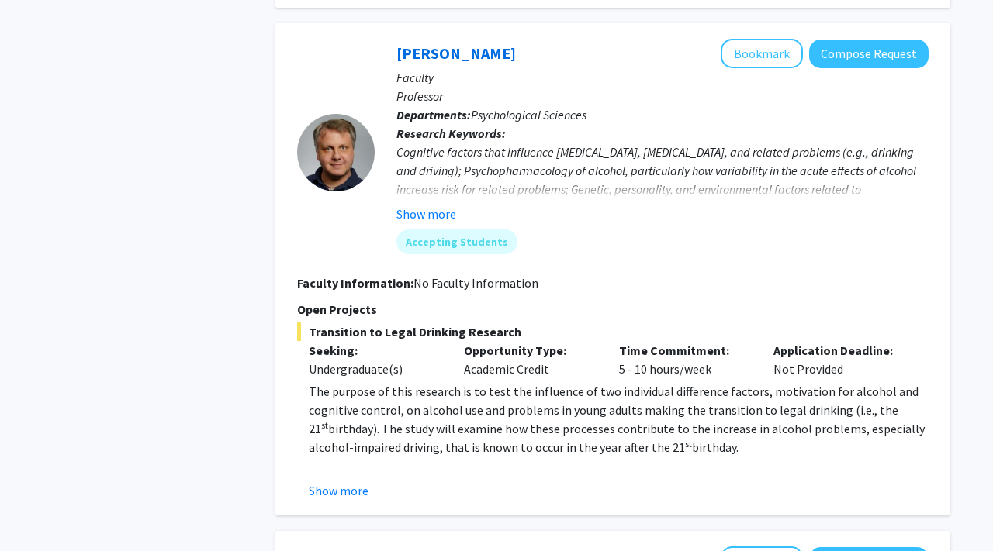
scroll to position [4366, 0]
click at [354, 481] on button "Show more" at bounding box center [339, 490] width 60 height 19
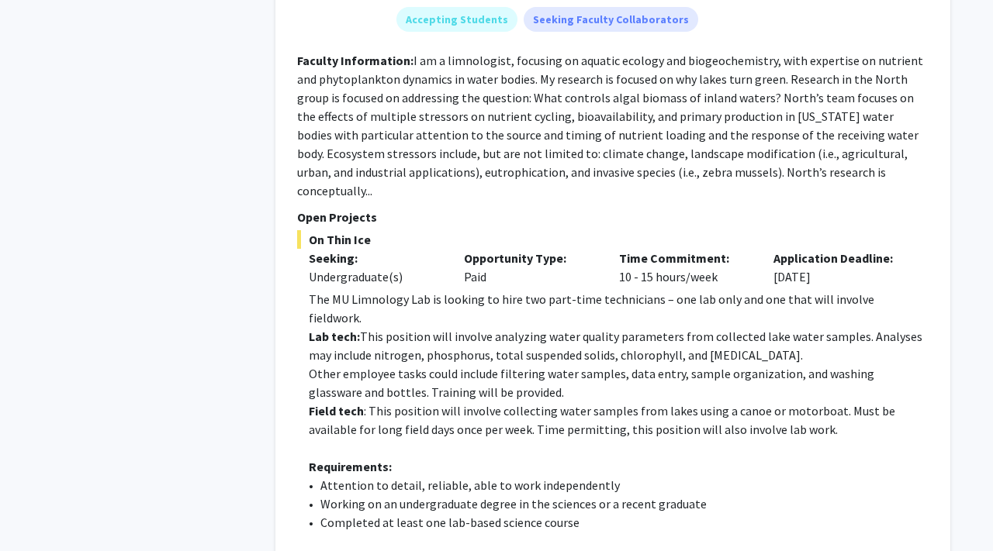
scroll to position [1659, 0]
